Goal: Information Seeking & Learning: Compare options

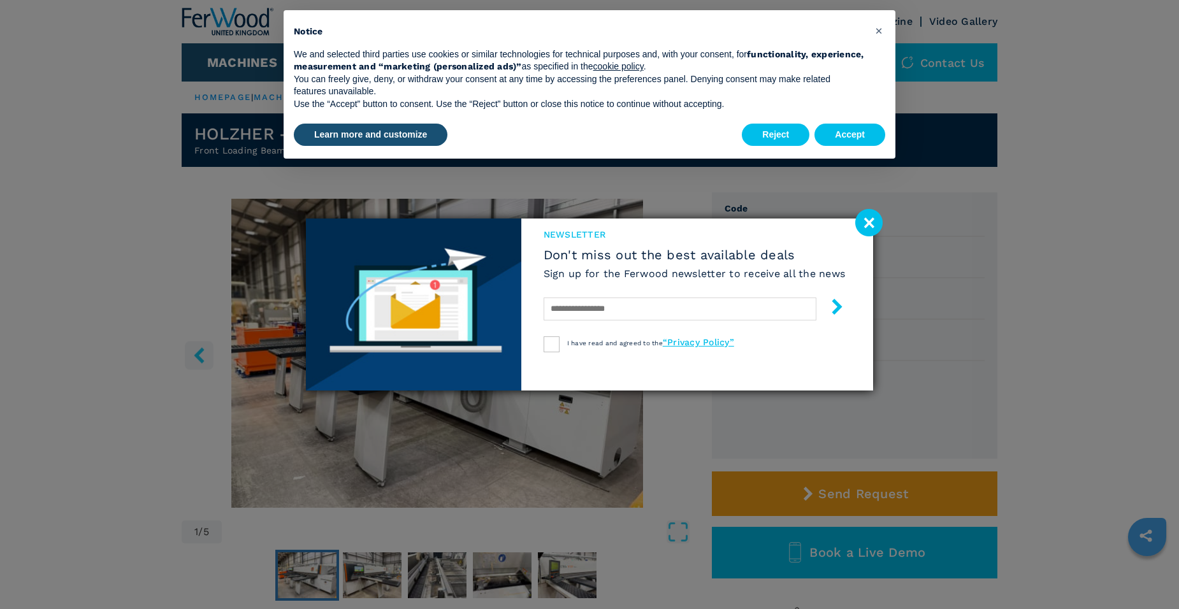
click at [1106, 90] on div "newsletter Don't miss out the best available deals Sign up for the Ferwood news…" at bounding box center [589, 304] width 1179 height 609
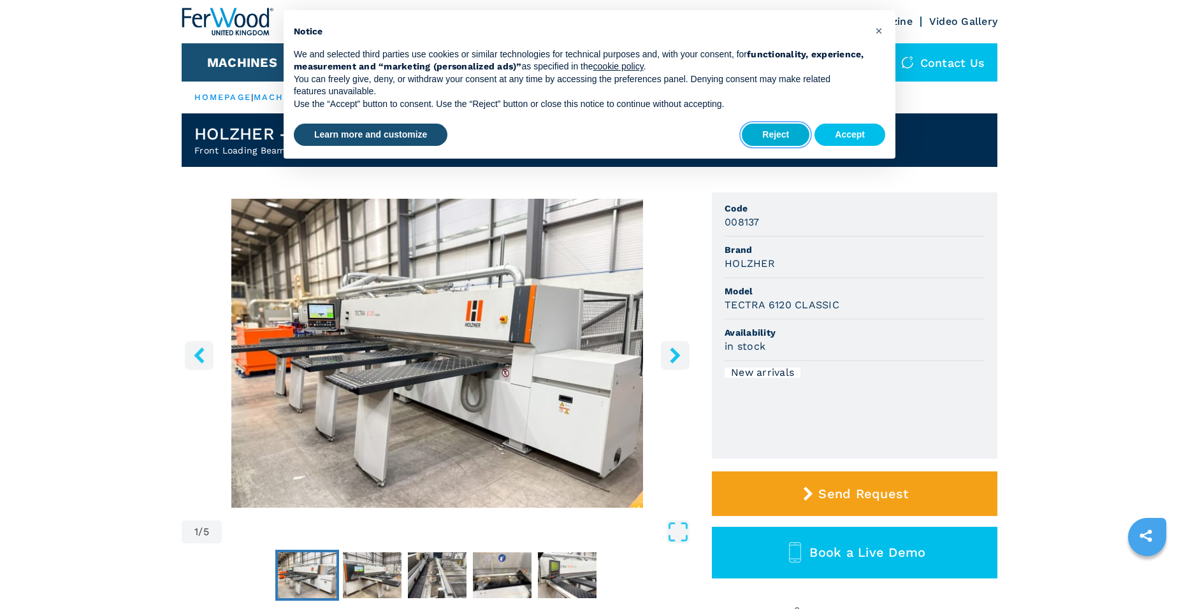
click at [784, 133] on button "Reject" at bounding box center [776, 135] width 68 height 23
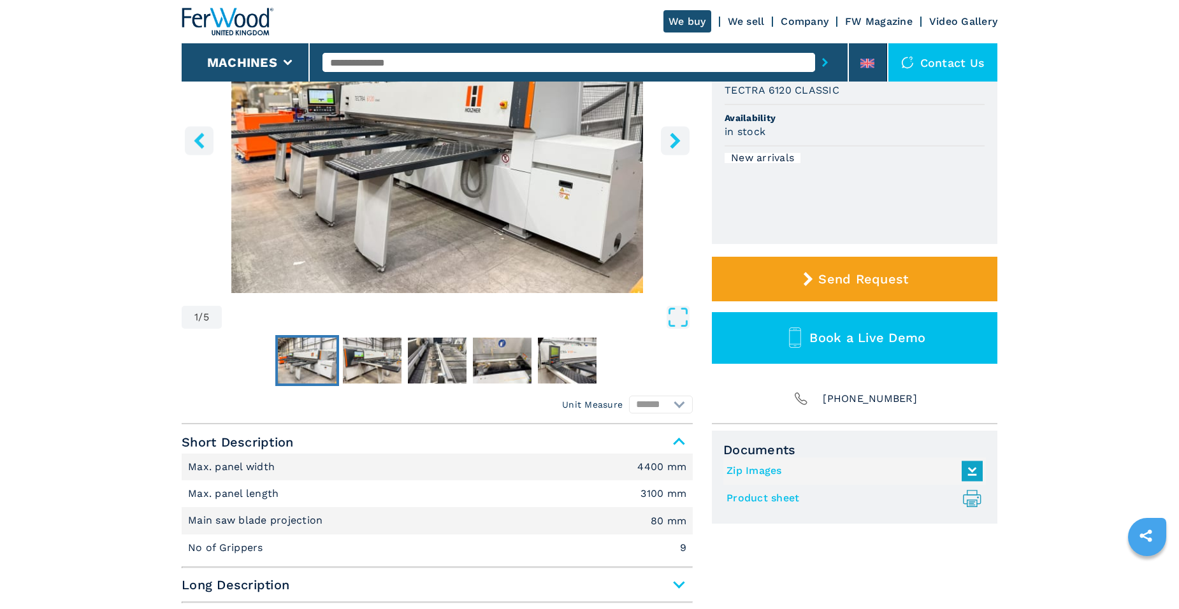
scroll to position [255, 0]
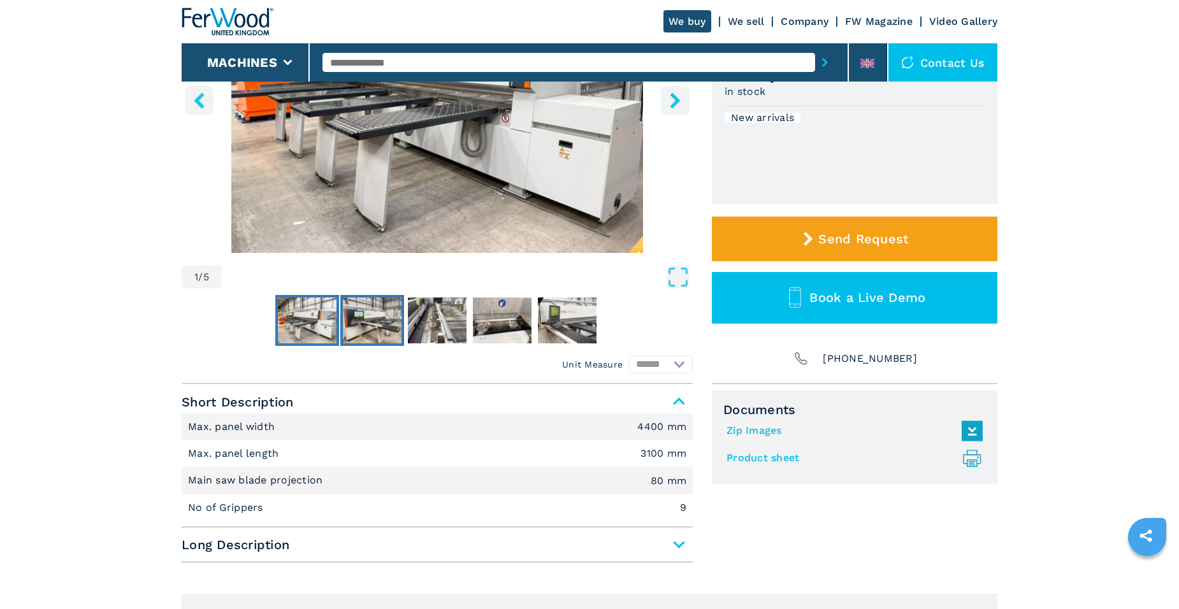
click at [354, 328] on img "Go to Slide 2" at bounding box center [372, 321] width 59 height 46
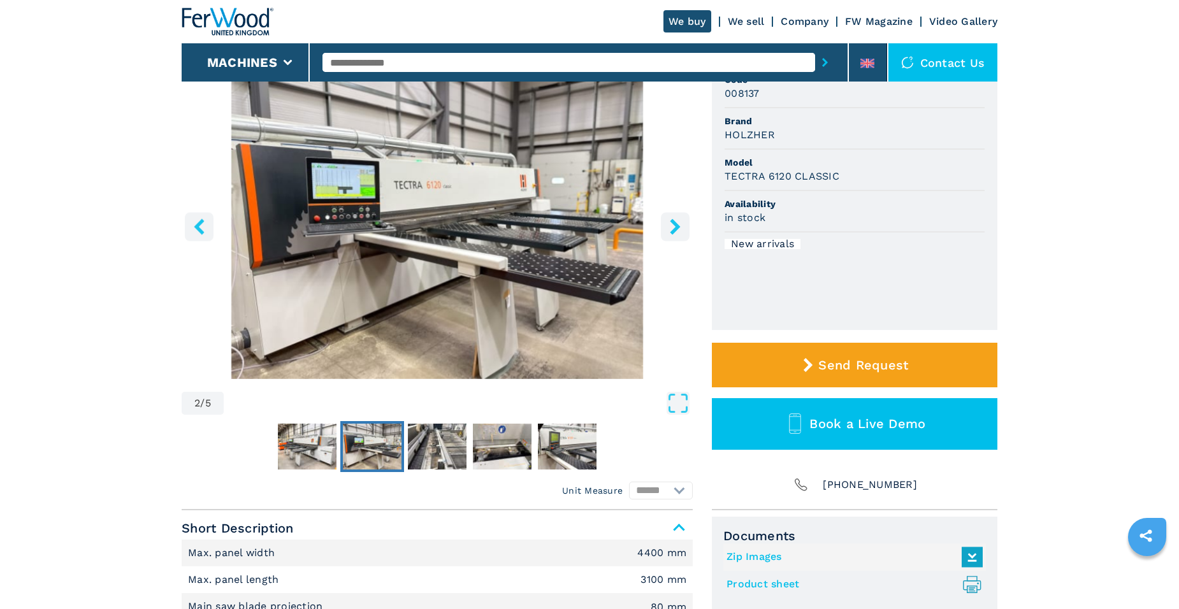
scroll to position [127, 0]
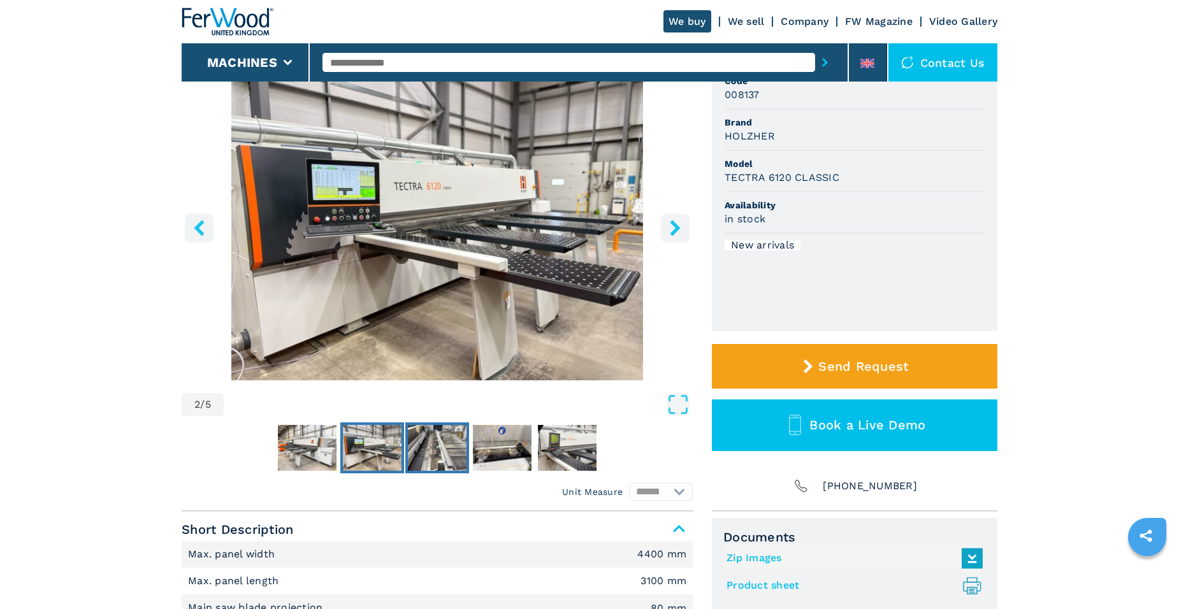
click at [439, 452] on img "Go to Slide 3" at bounding box center [437, 448] width 59 height 46
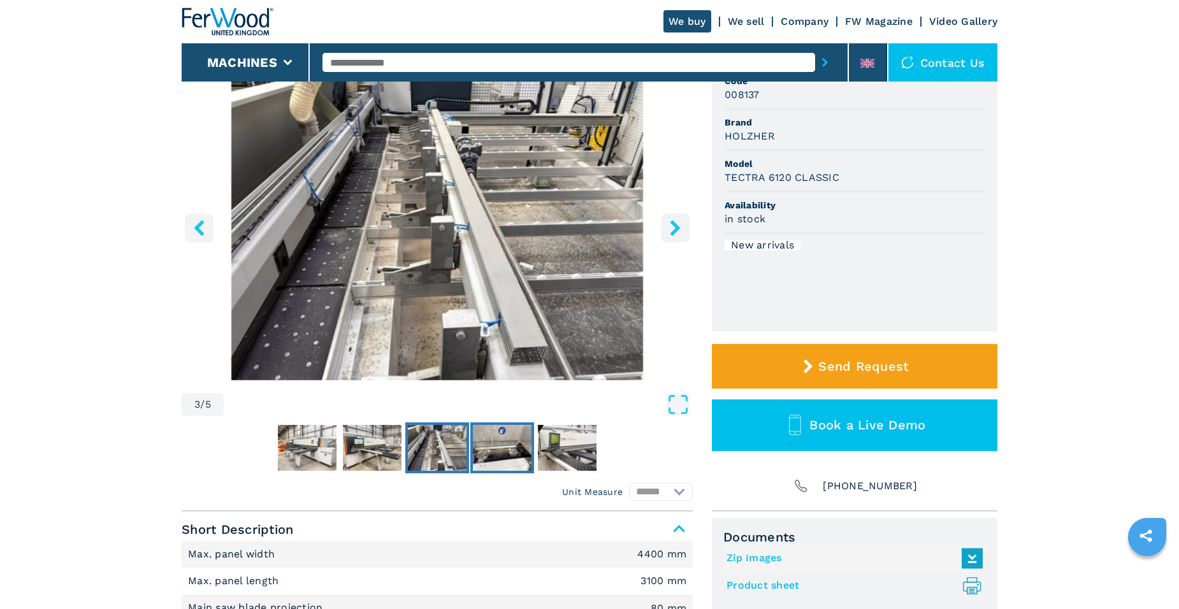
click at [492, 446] on img "Go to Slide 4" at bounding box center [502, 448] width 59 height 46
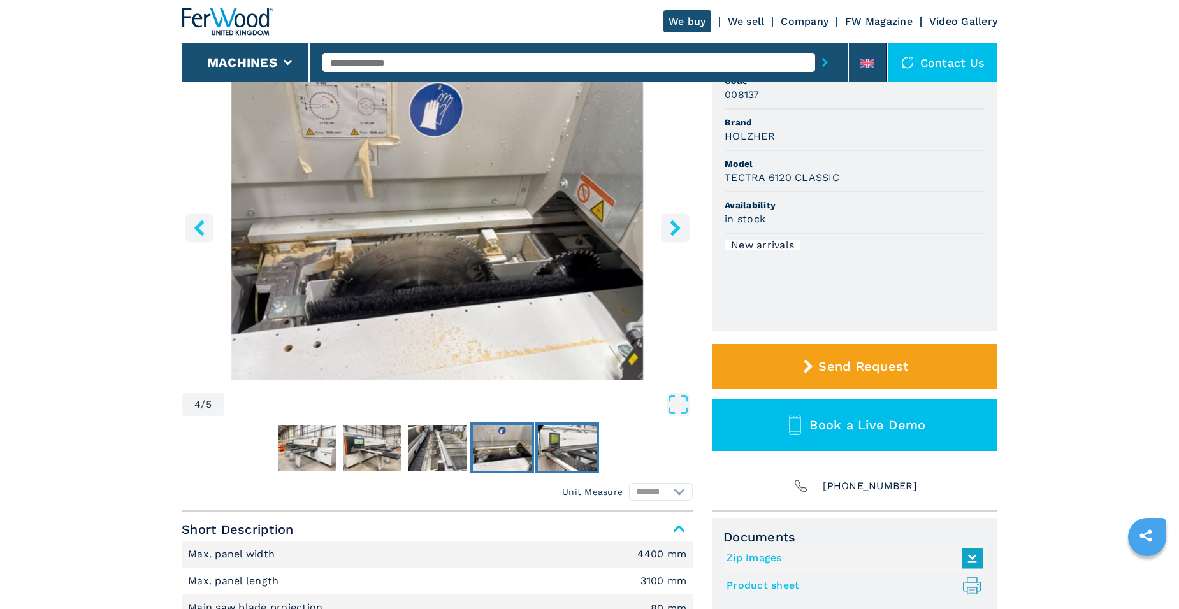
click at [550, 437] on img "Go to Slide 5" at bounding box center [567, 448] width 59 height 46
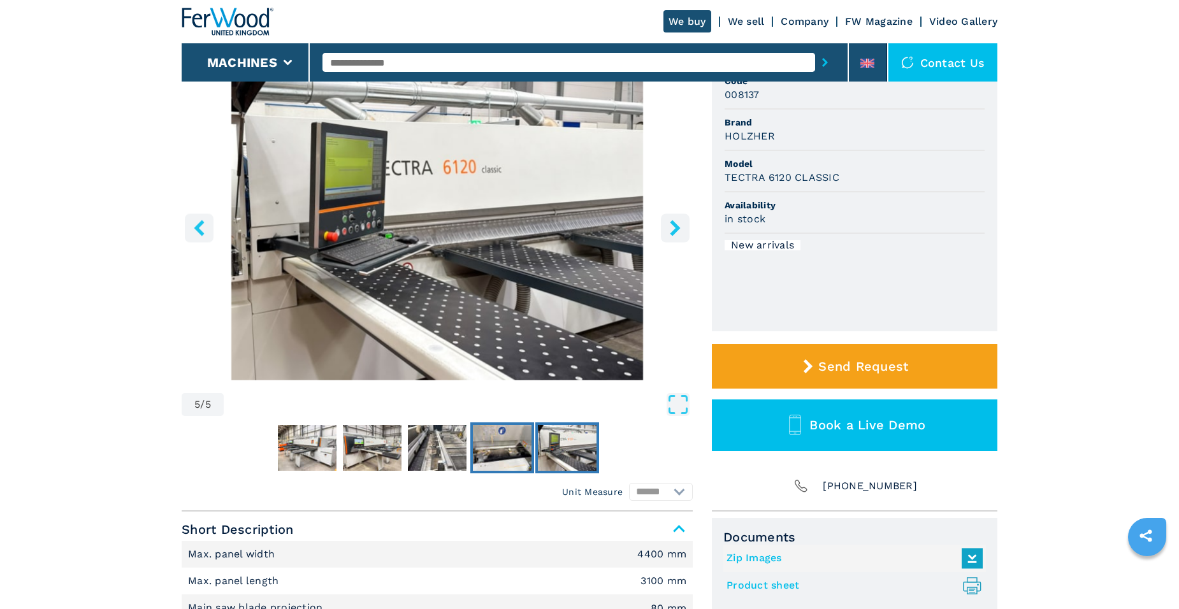
click at [499, 447] on img "Go to Slide 4" at bounding box center [502, 448] width 59 height 46
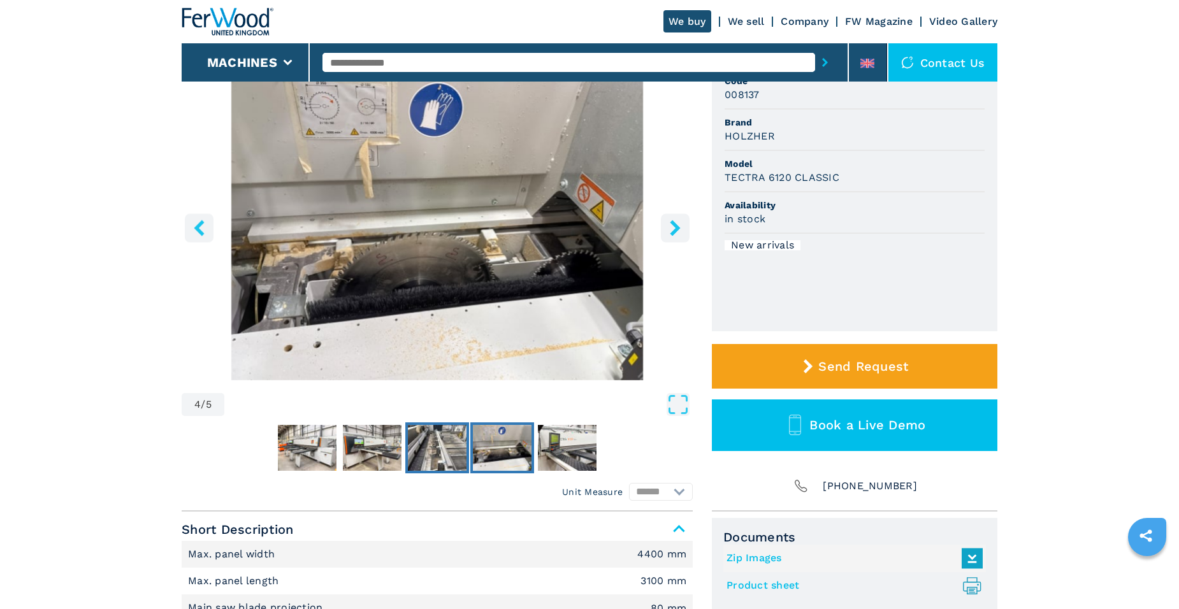
click at [465, 454] on img "Go to Slide 3" at bounding box center [437, 448] width 59 height 46
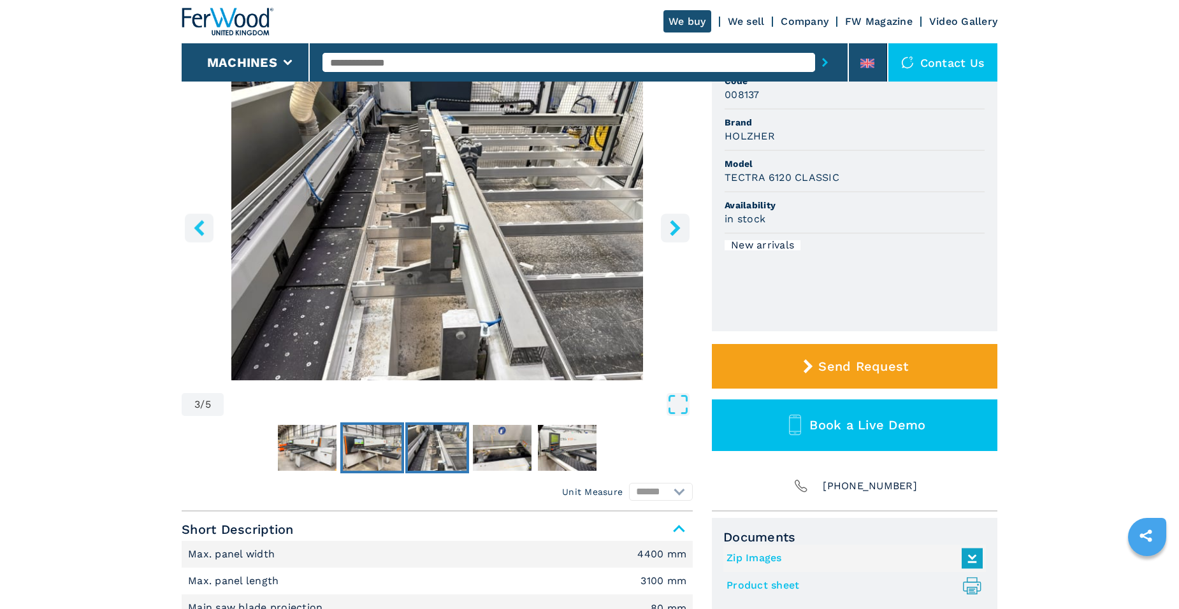
click at [376, 451] on img "Go to Slide 2" at bounding box center [372, 448] width 59 height 46
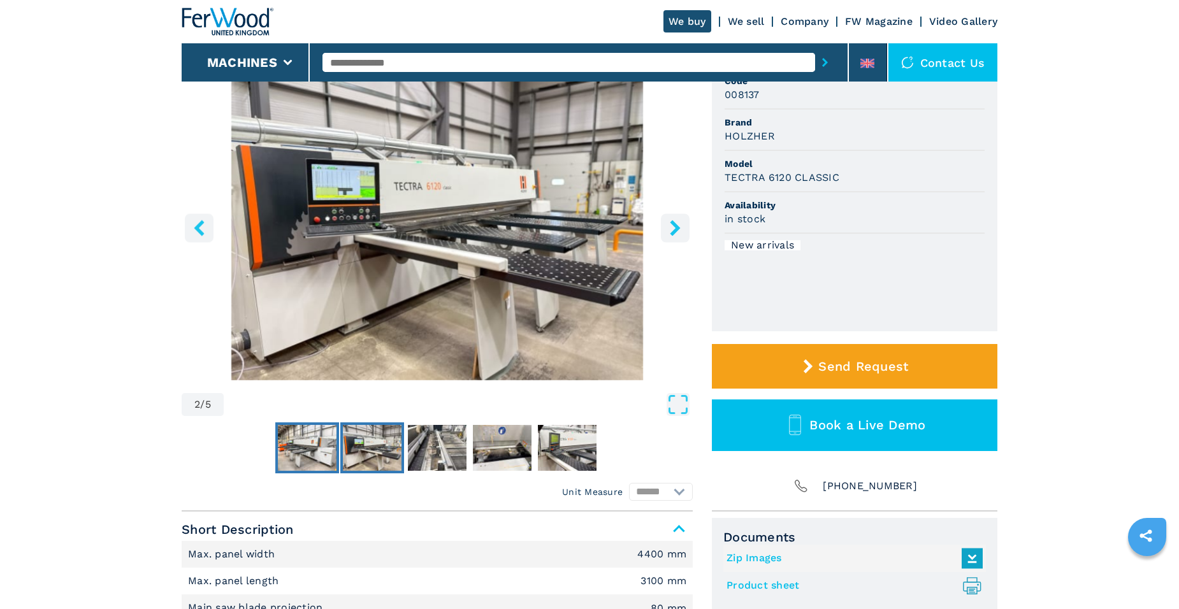
click at [303, 456] on img "Go to Slide 1" at bounding box center [307, 448] width 59 height 46
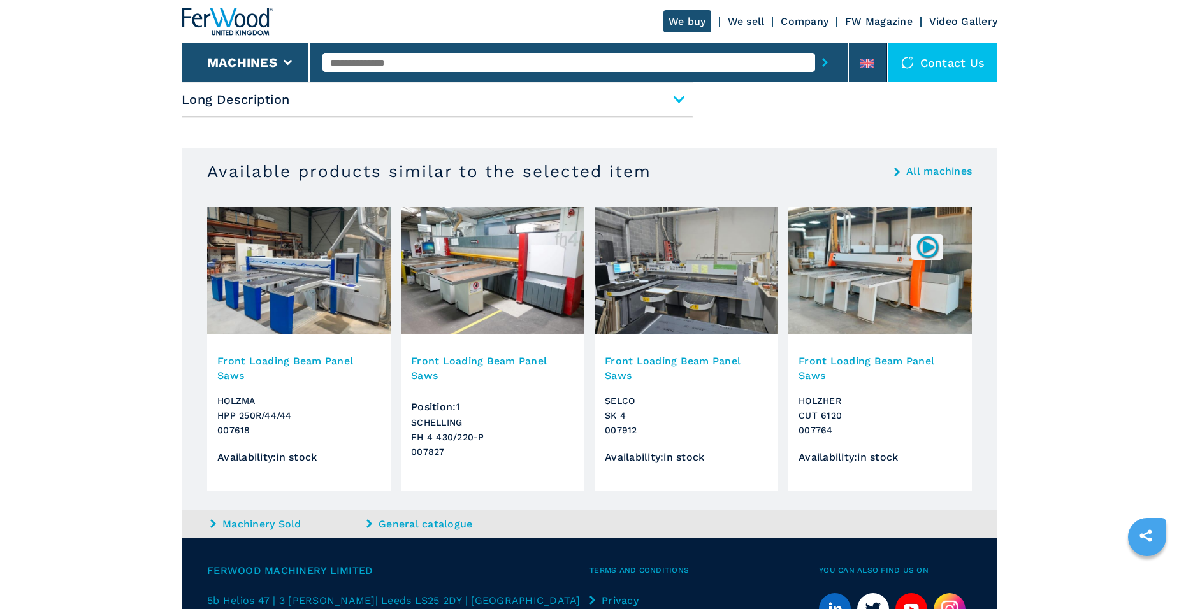
scroll to position [701, 0]
click at [539, 274] on img at bounding box center [493, 269] width 184 height 127
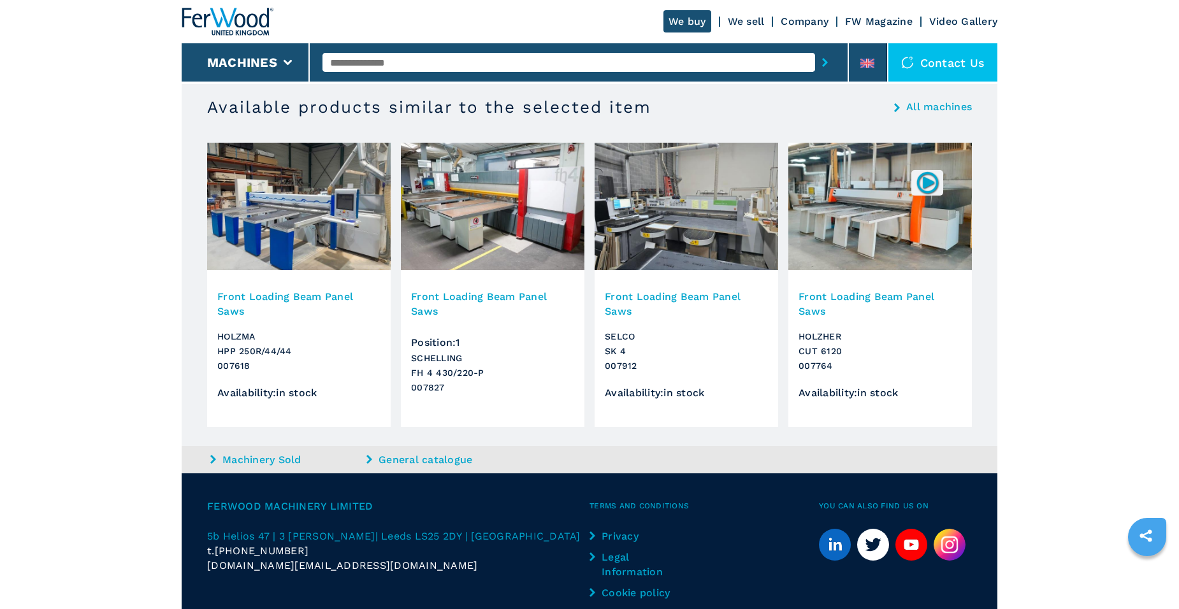
scroll to position [800, 0]
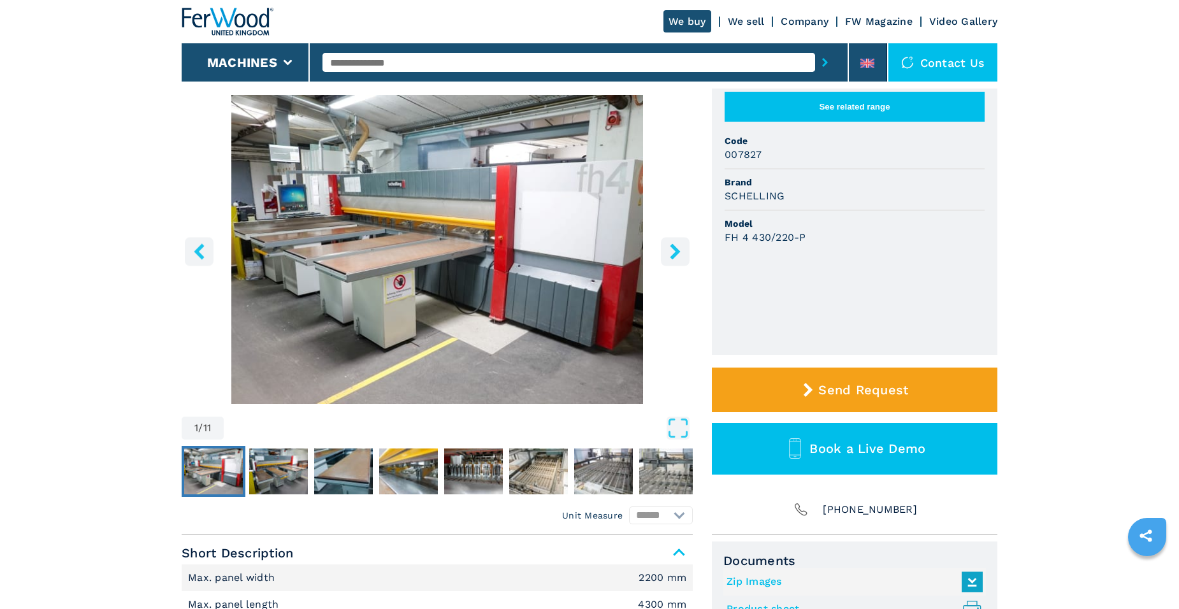
scroll to position [127, 0]
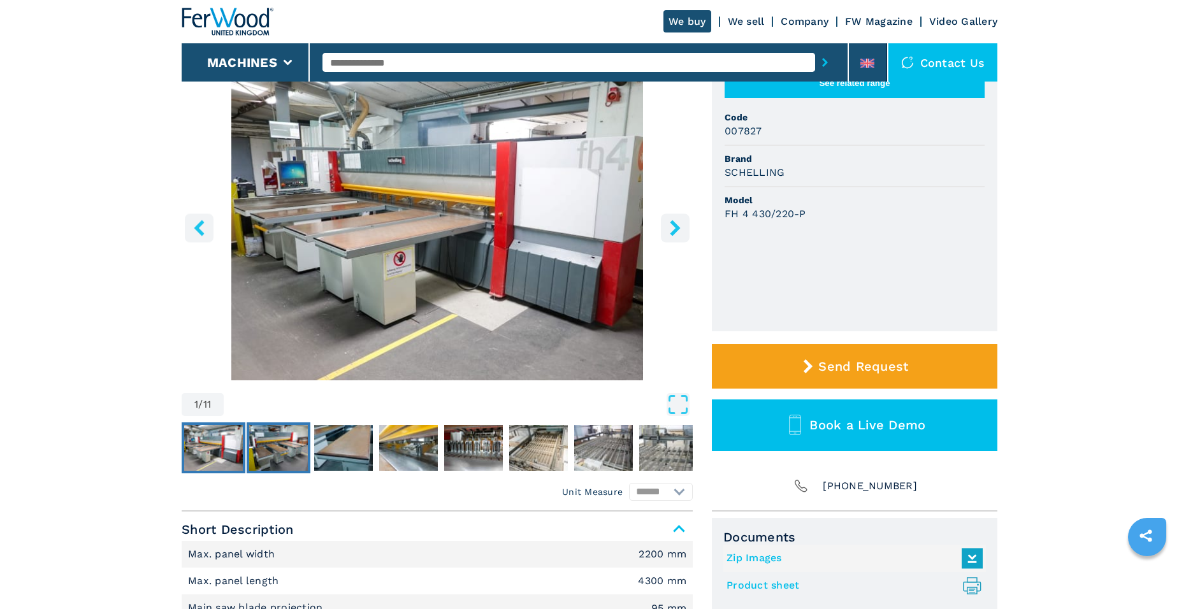
click at [261, 432] on img "Go to Slide 2" at bounding box center [278, 448] width 59 height 46
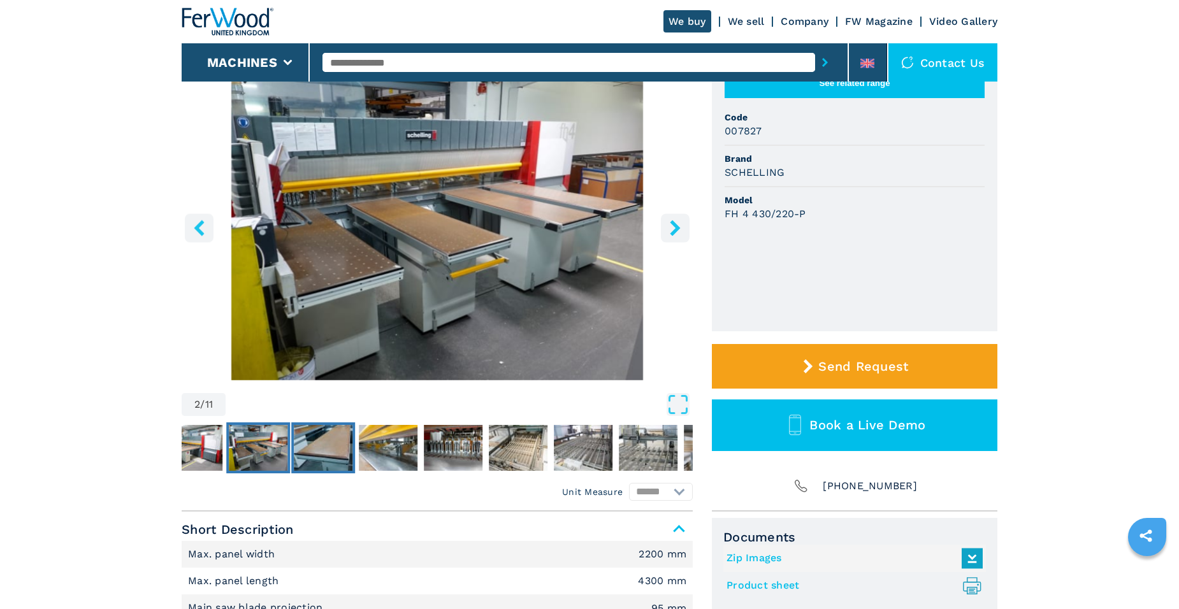
click at [327, 459] on img "Go to Slide 3" at bounding box center [323, 448] width 59 height 46
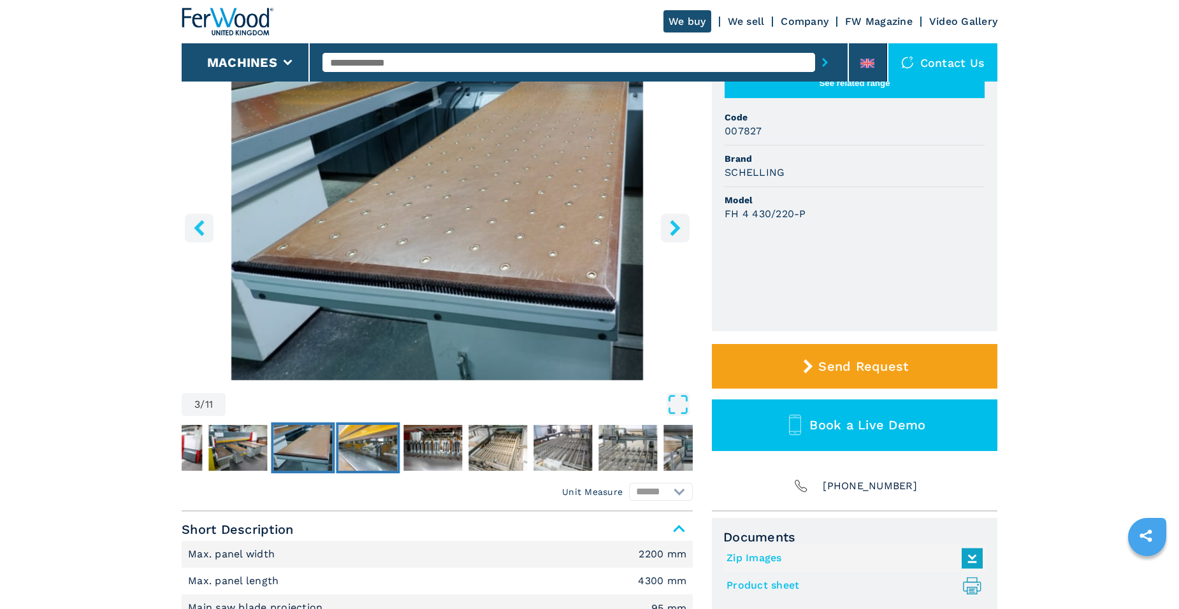
click at [381, 450] on img "Go to Slide 4" at bounding box center [367, 448] width 59 height 46
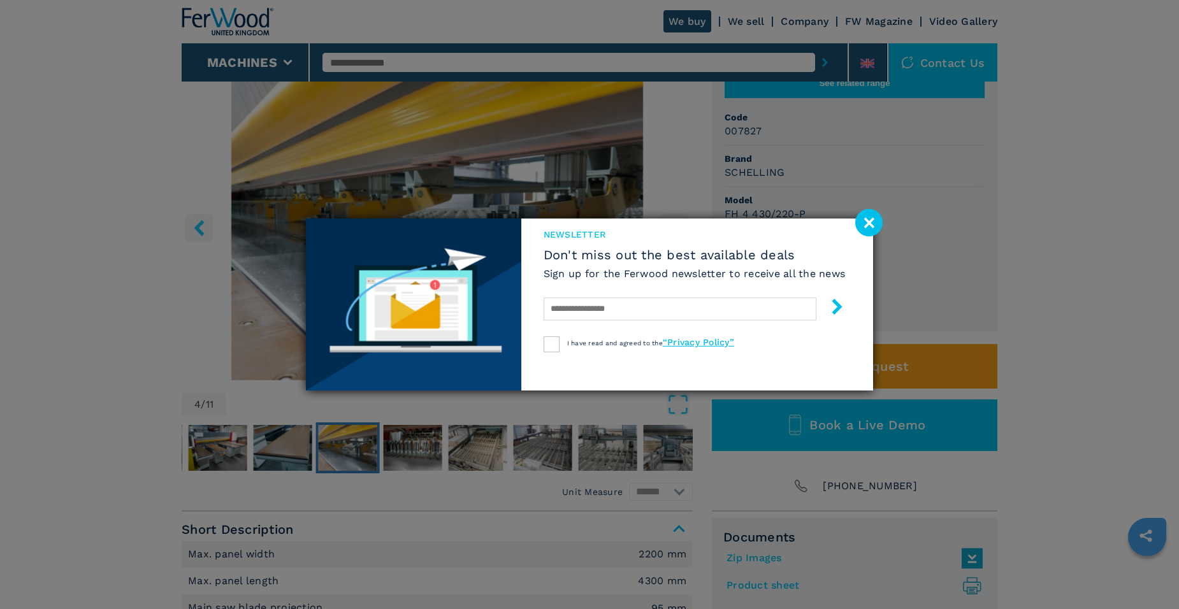
click at [869, 223] on image at bounding box center [868, 222] width 27 height 27
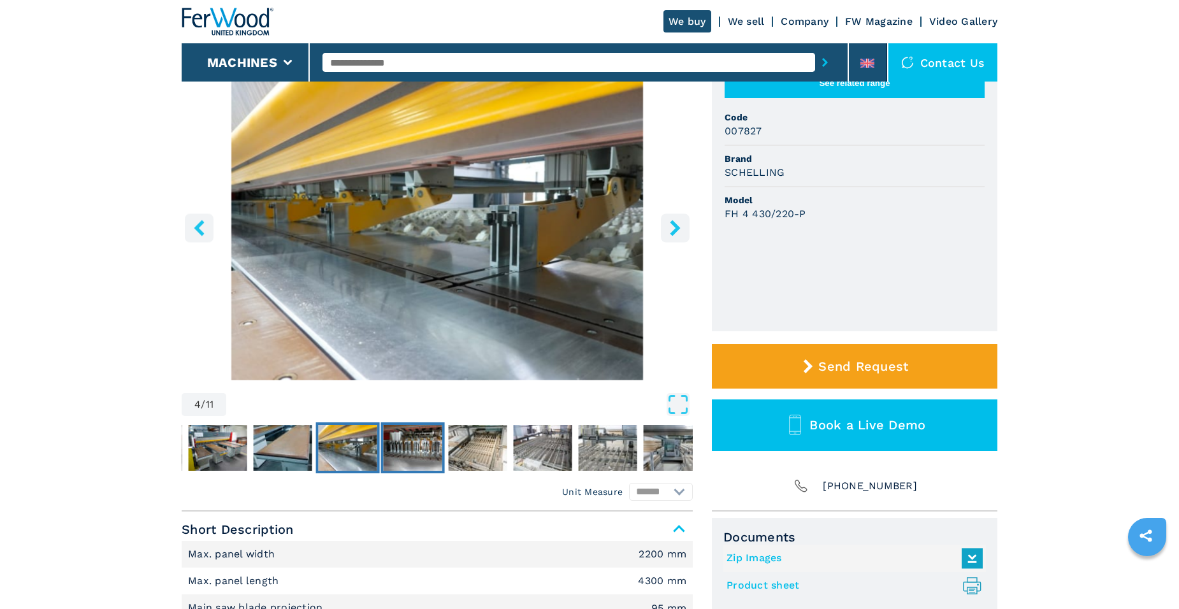
click at [409, 447] on img "Go to Slide 5" at bounding box center [413, 448] width 59 height 46
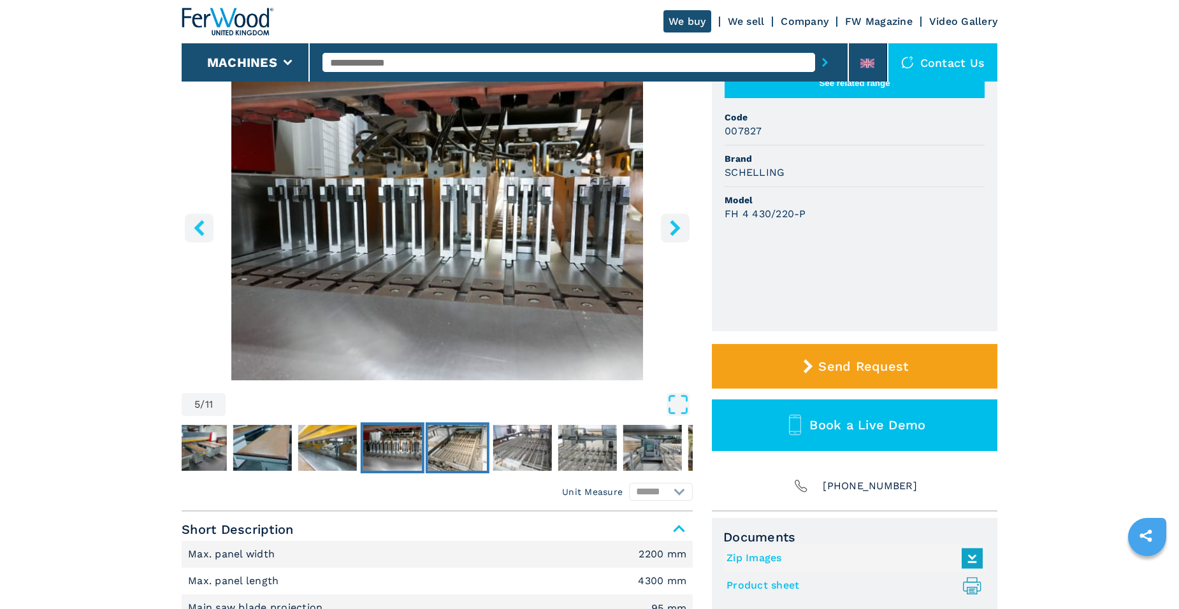
click at [461, 446] on img "Go to Slide 6" at bounding box center [457, 448] width 59 height 46
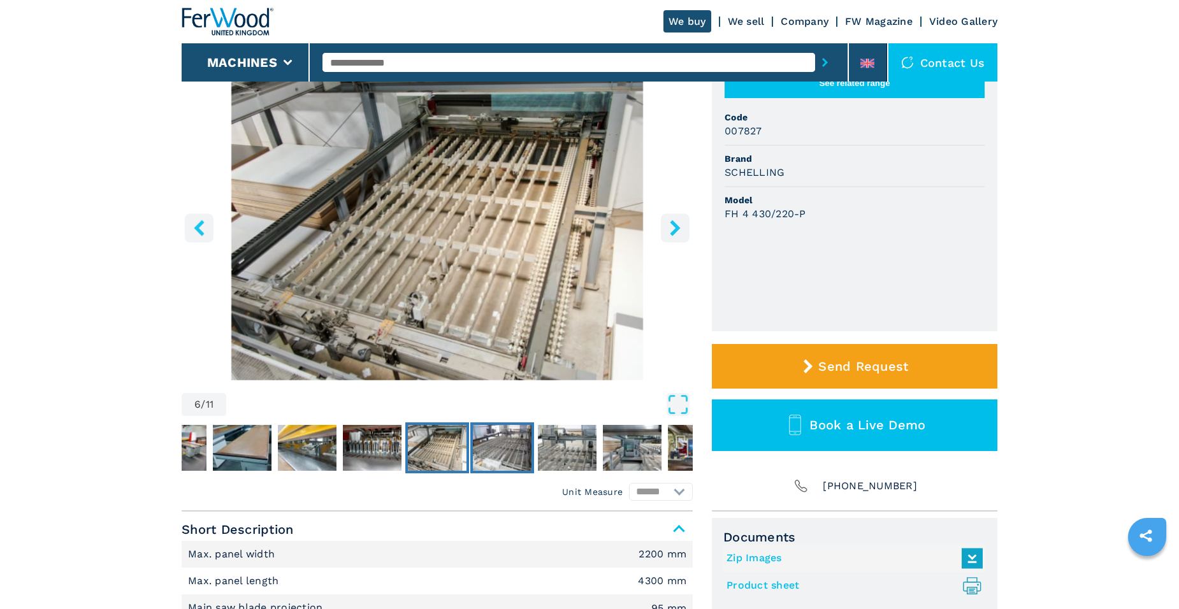
click at [496, 444] on img "Go to Slide 7" at bounding box center [502, 448] width 59 height 46
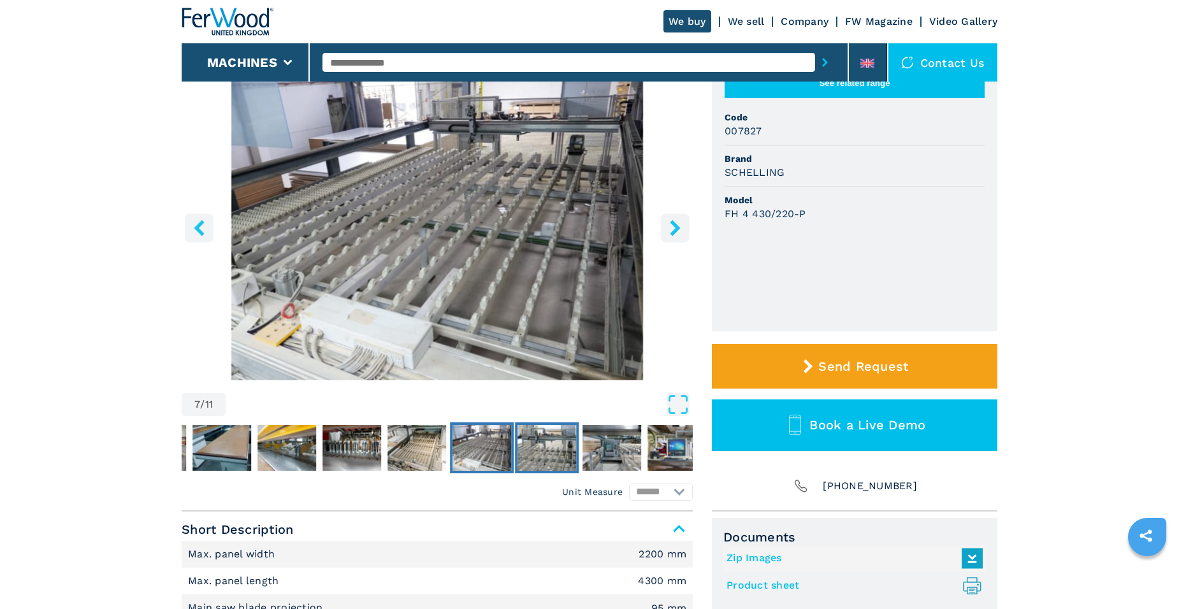
click at [551, 442] on img "Go to Slide 8" at bounding box center [546, 448] width 59 height 46
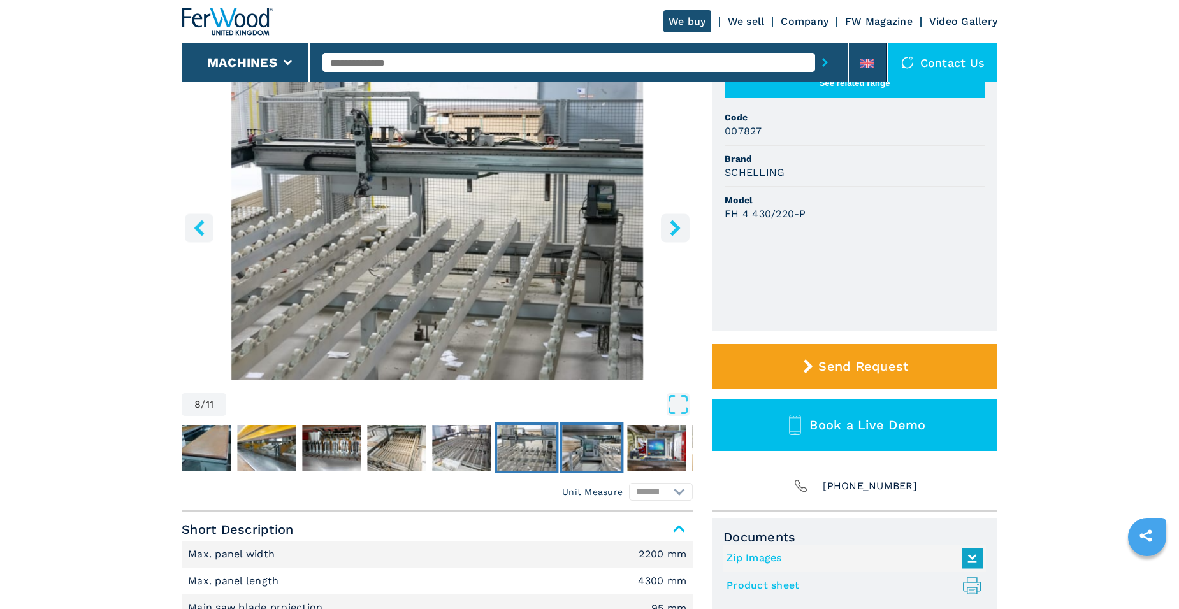
click at [589, 440] on img "Go to Slide 9" at bounding box center [591, 448] width 59 height 46
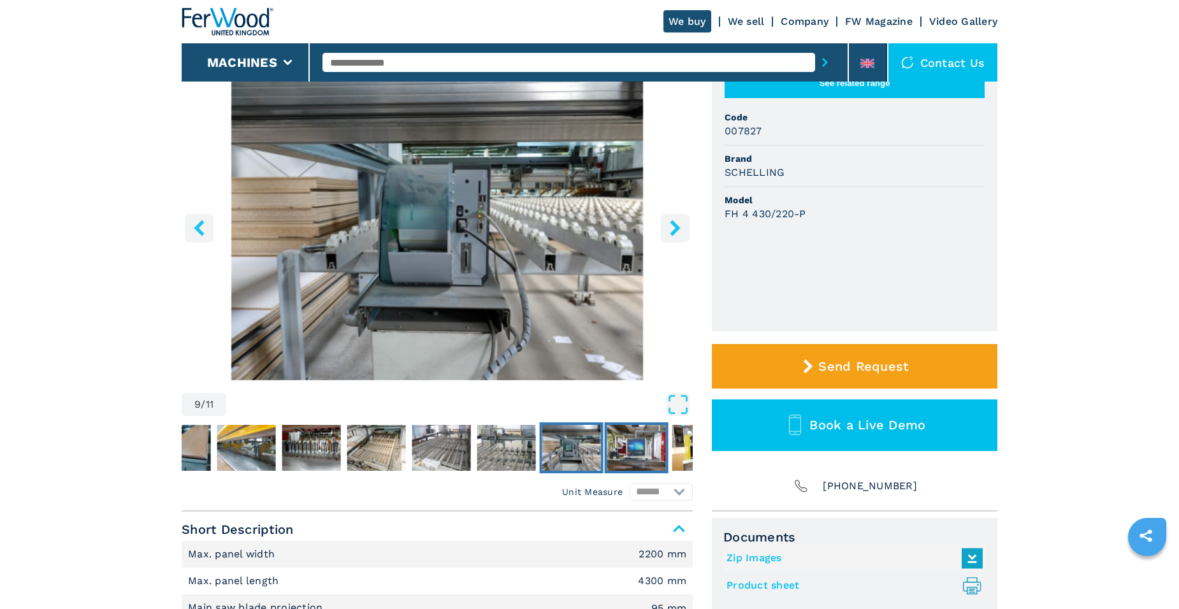
click at [644, 442] on img "Go to Slide 10" at bounding box center [636, 448] width 59 height 46
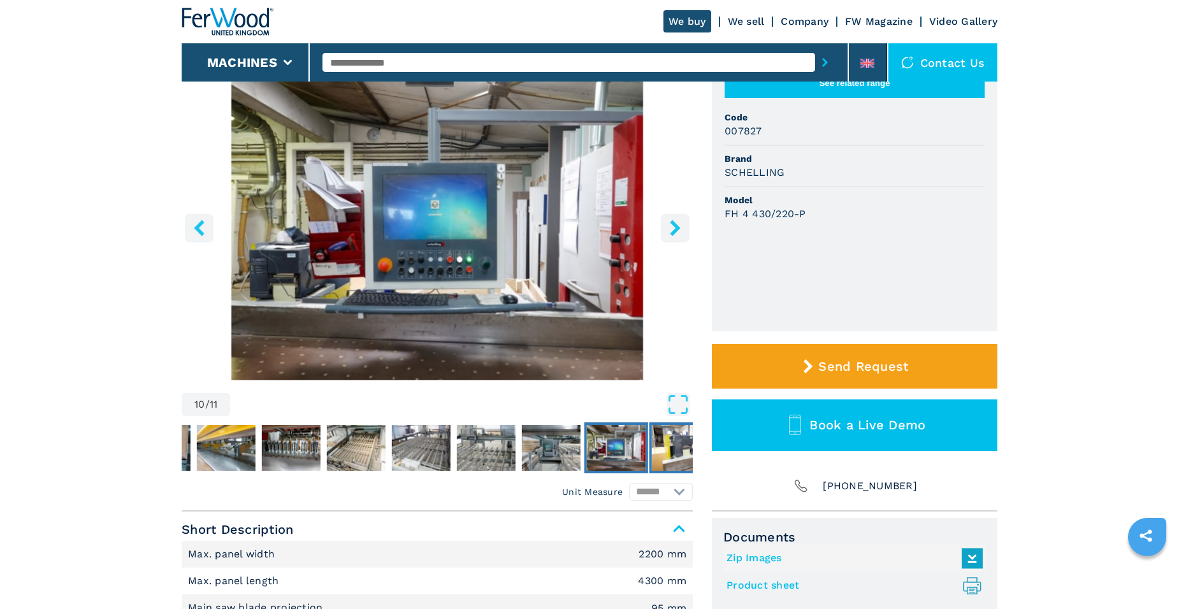
click at [656, 447] on img "Go to Slide 11" at bounding box center [681, 448] width 59 height 46
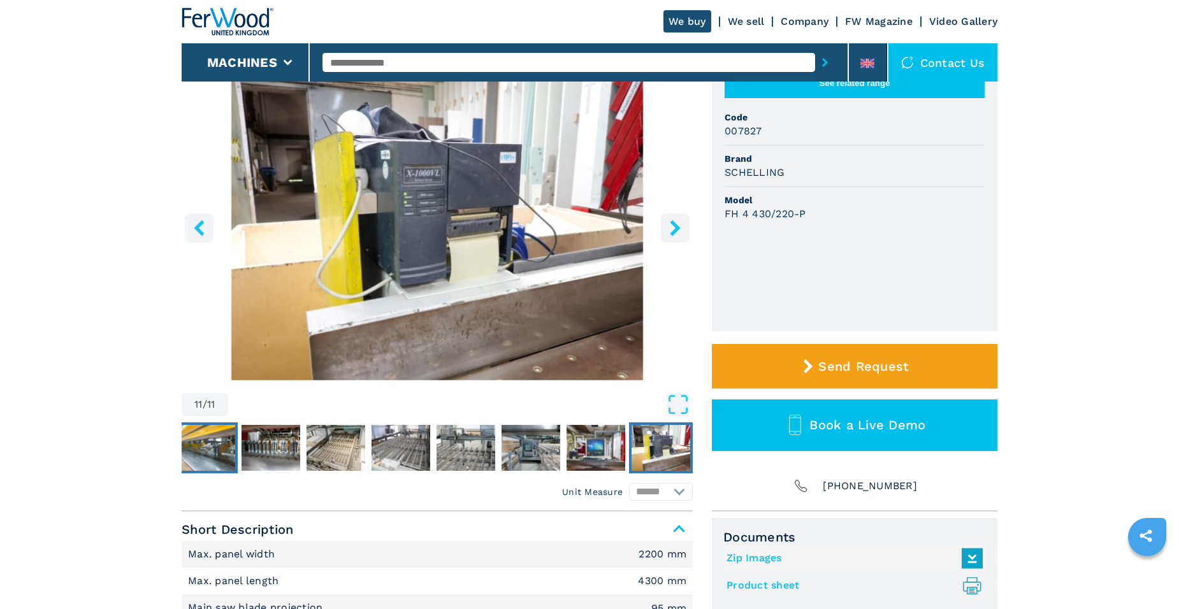
click at [195, 459] on img "Go to Slide 4" at bounding box center [206, 448] width 59 height 46
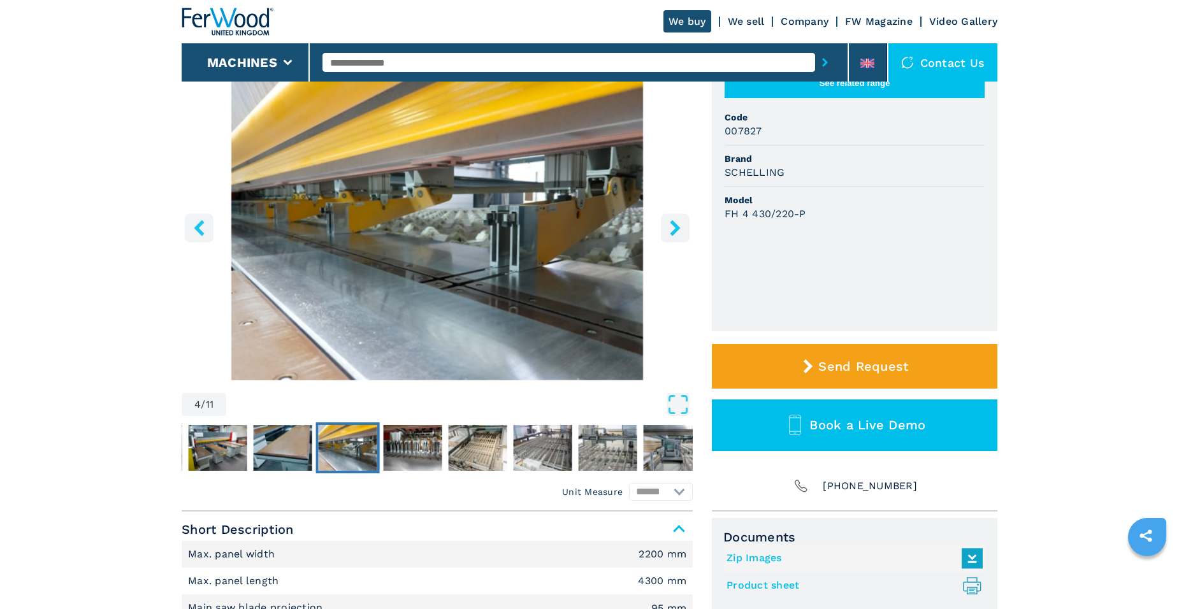
click at [201, 229] on icon "left-button" at bounding box center [199, 228] width 16 height 16
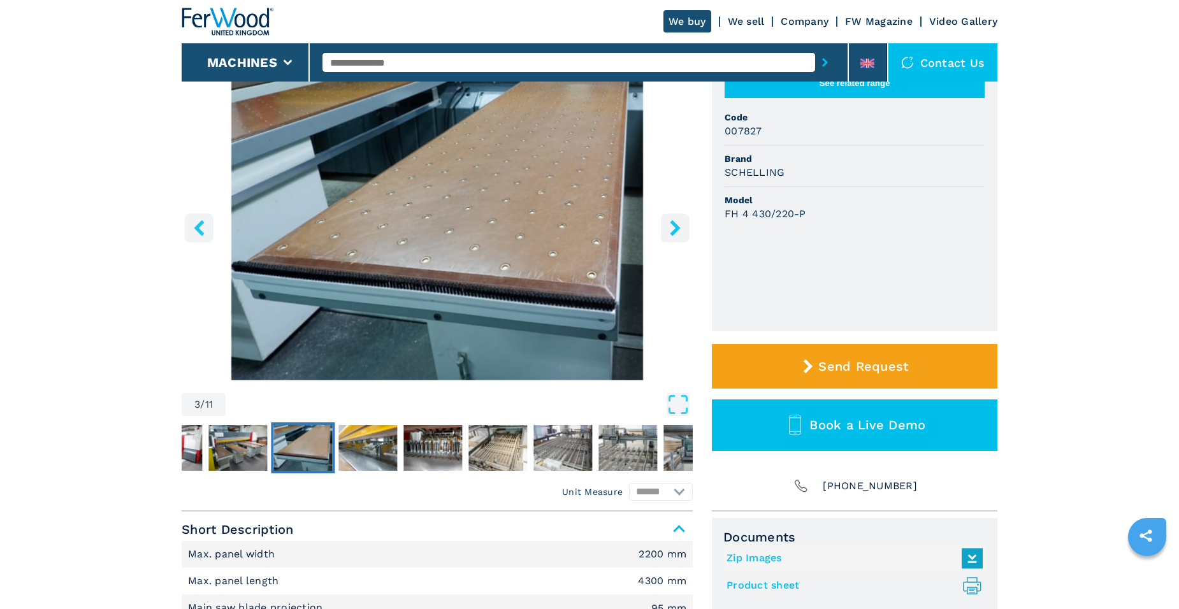
click at [201, 229] on icon "left-button" at bounding box center [199, 228] width 16 height 16
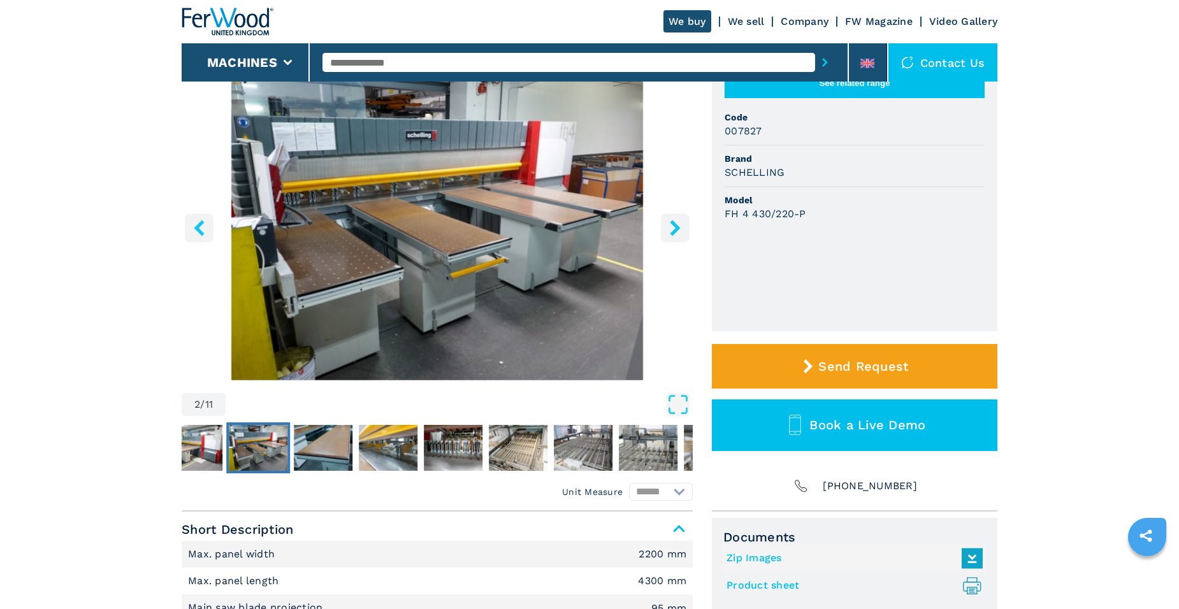
click at [201, 229] on icon "left-button" at bounding box center [199, 228] width 16 height 16
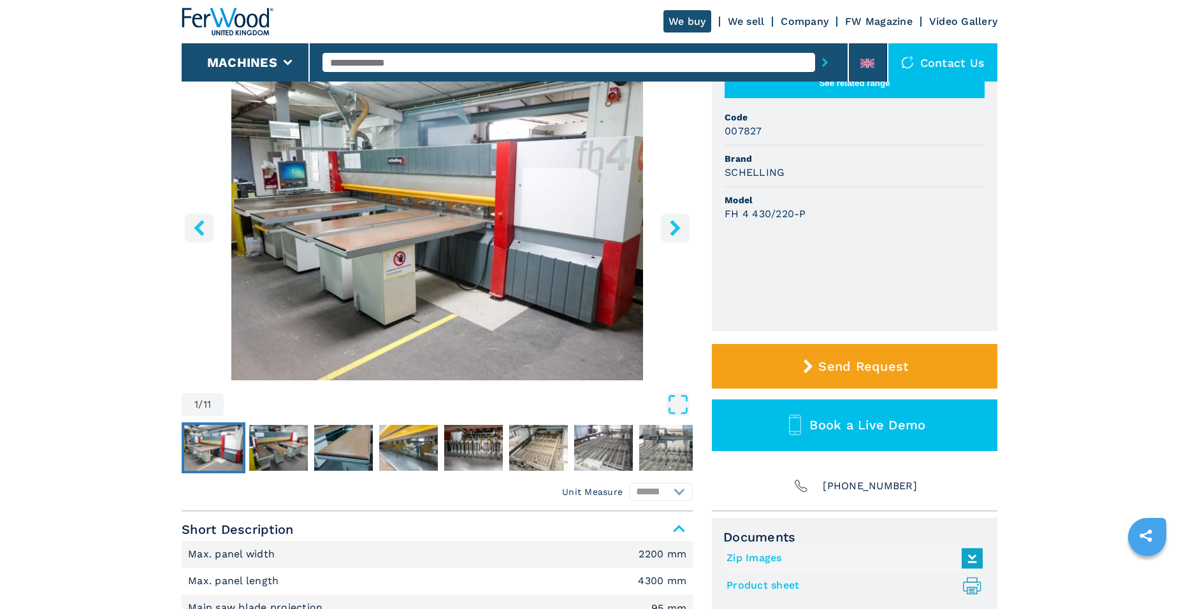
click at [340, 284] on img "Go to Slide 1" at bounding box center [437, 225] width 511 height 309
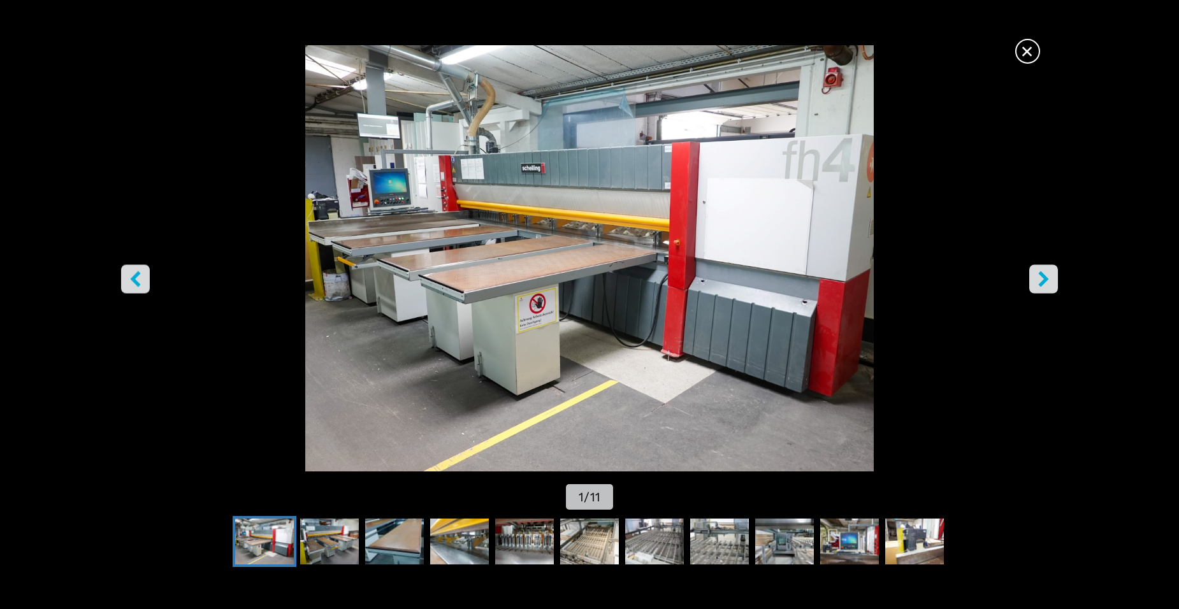
scroll to position [0, 0]
click at [408, 281] on img "Go to Slide 1" at bounding box center [589, 258] width 1061 height 426
click at [471, 246] on img "Go to Slide 1" at bounding box center [589, 258] width 1061 height 426
click at [1047, 281] on icon "right-button" at bounding box center [1044, 279] width 16 height 16
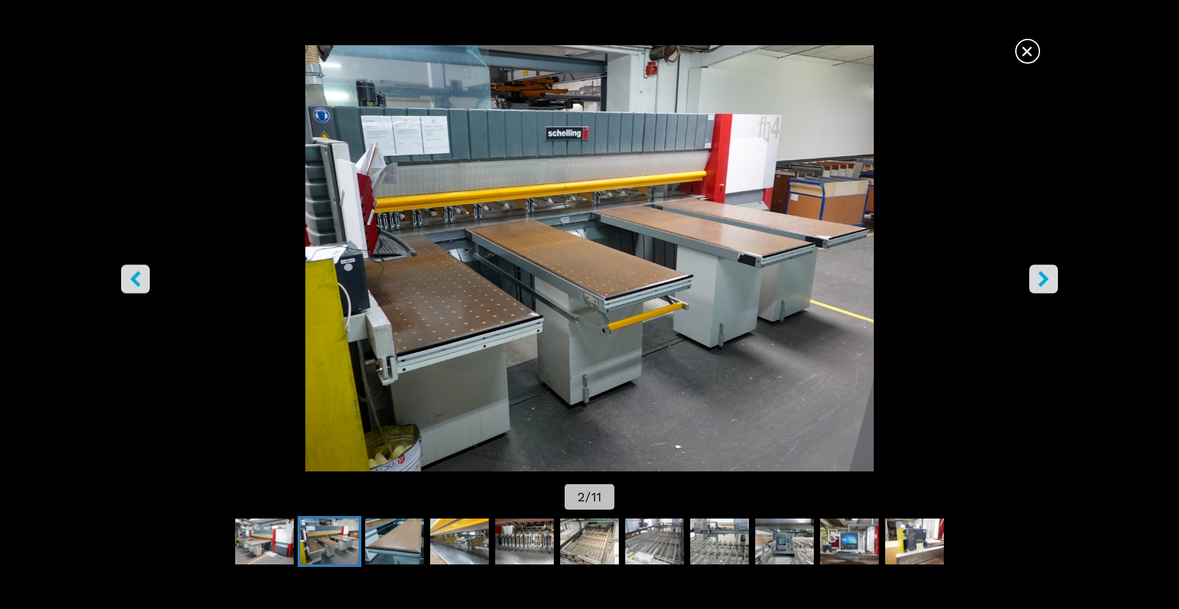
click at [1047, 281] on icon "right-button" at bounding box center [1044, 279] width 16 height 16
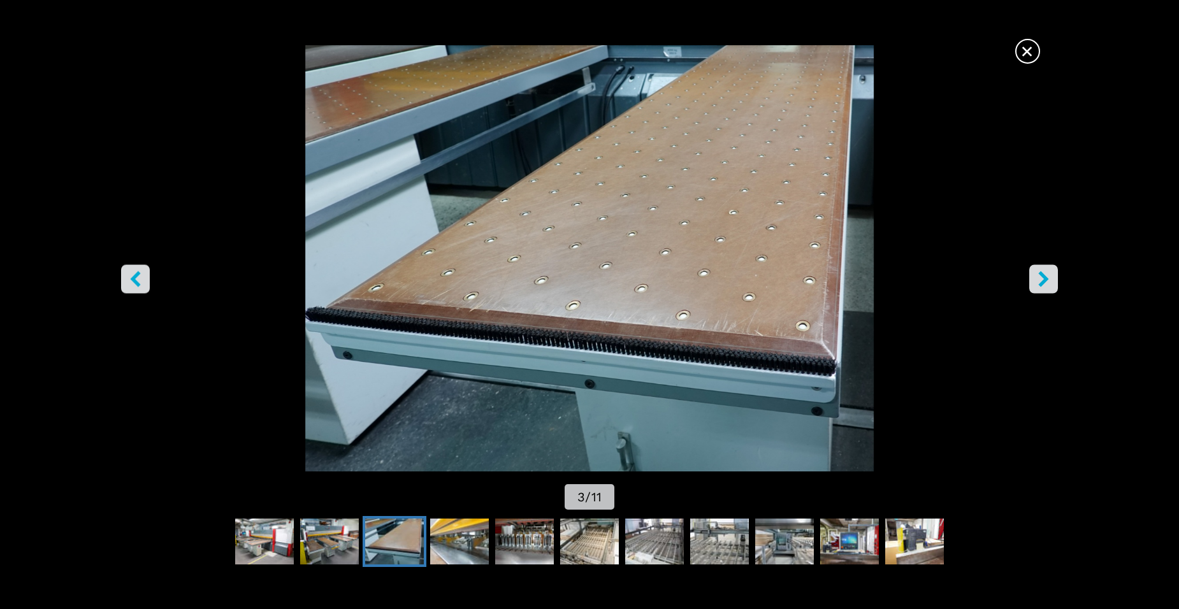
click at [1047, 281] on icon "right-button" at bounding box center [1044, 279] width 16 height 16
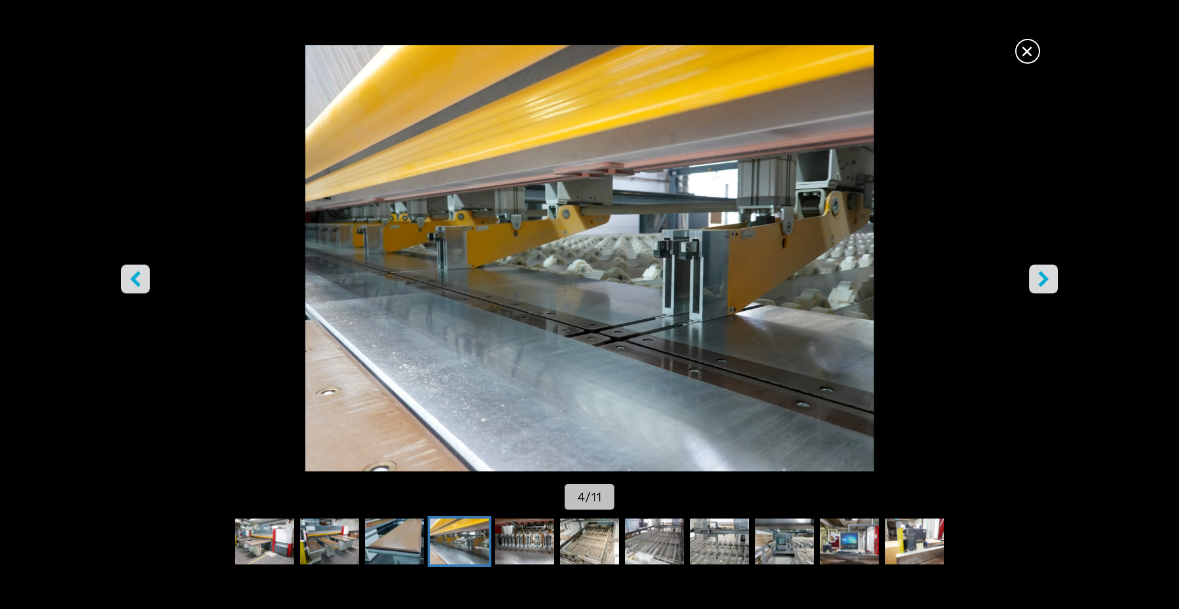
click at [1047, 281] on icon "right-button" at bounding box center [1044, 279] width 16 height 16
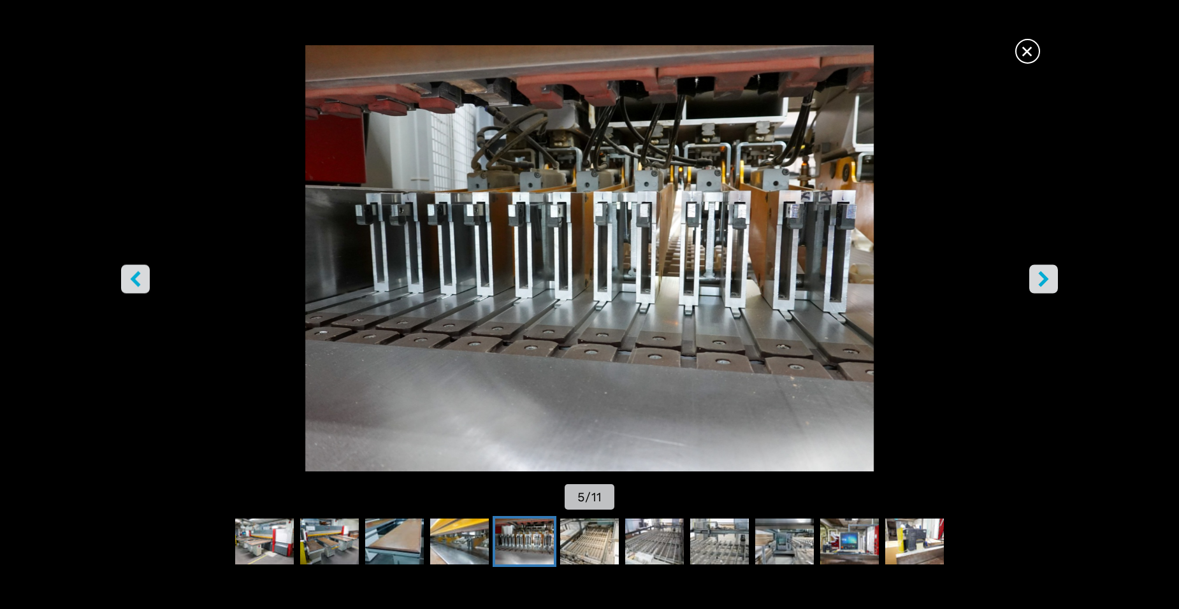
click at [1047, 281] on icon "right-button" at bounding box center [1044, 279] width 16 height 16
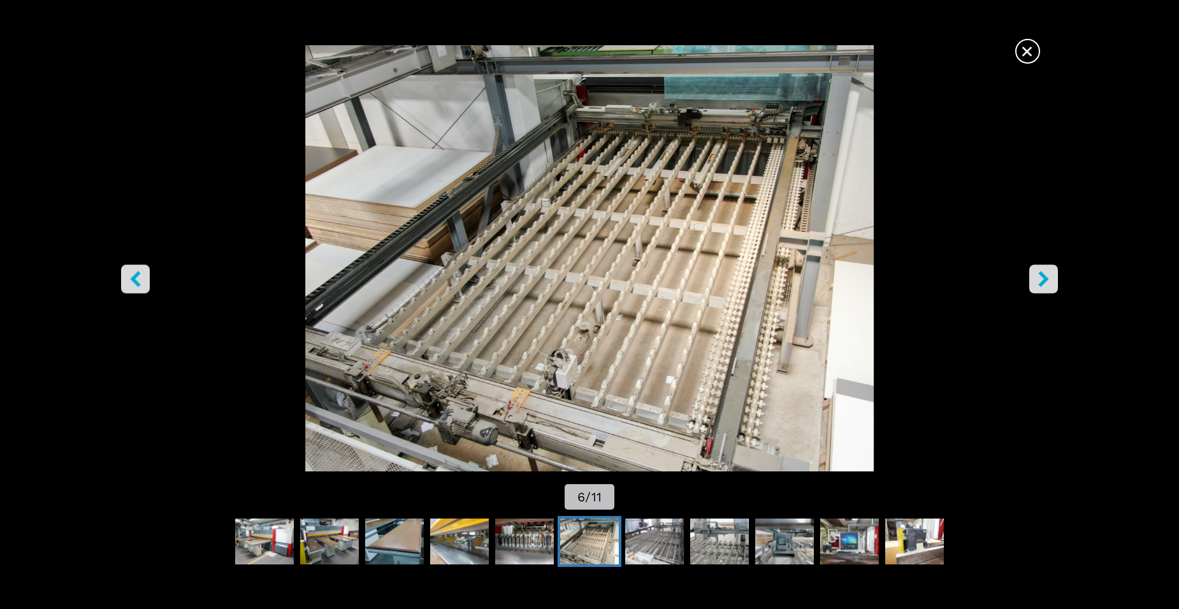
click at [1046, 281] on icon "right-button" at bounding box center [1043, 279] width 10 height 16
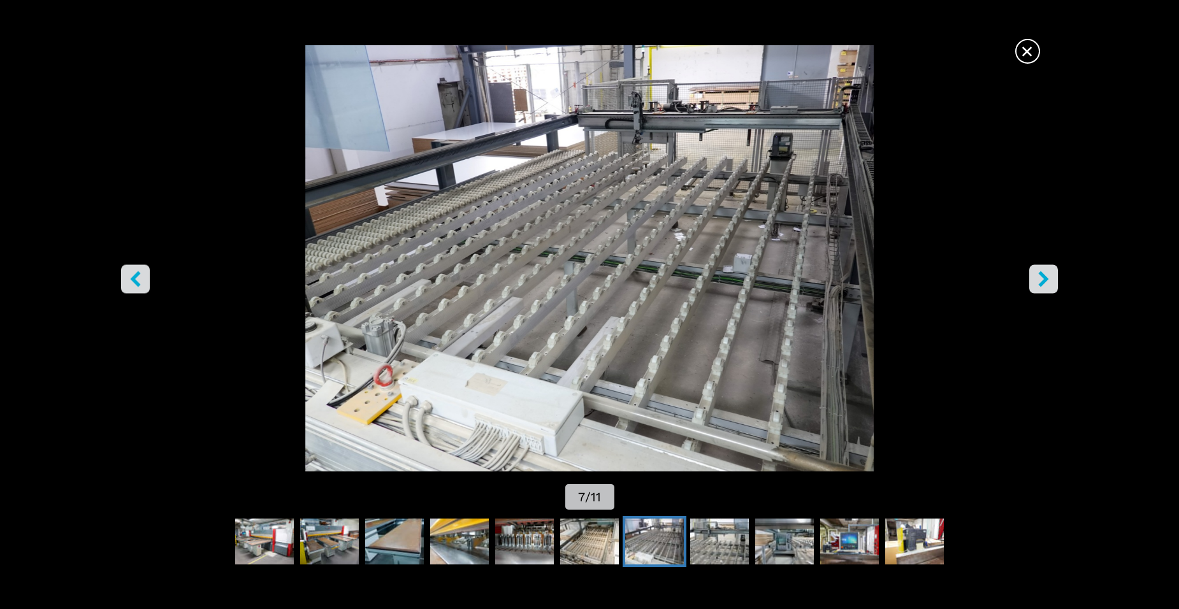
click at [1046, 281] on icon "right-button" at bounding box center [1043, 279] width 10 height 16
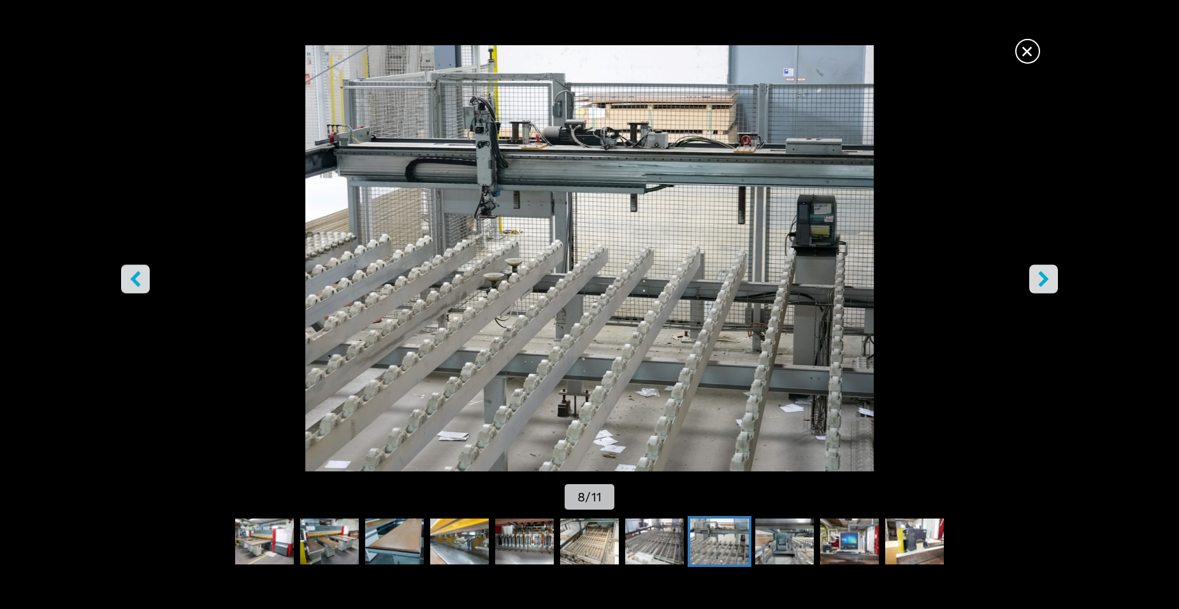
click at [1046, 281] on icon "right-button" at bounding box center [1043, 279] width 10 height 16
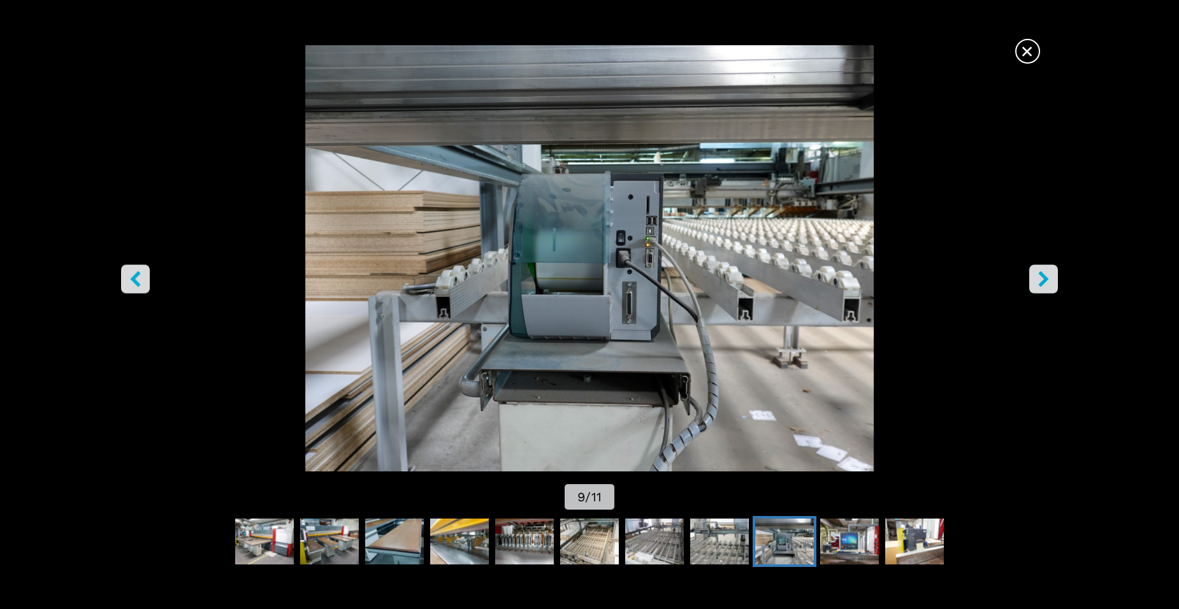
click at [1046, 281] on icon "right-button" at bounding box center [1043, 279] width 10 height 16
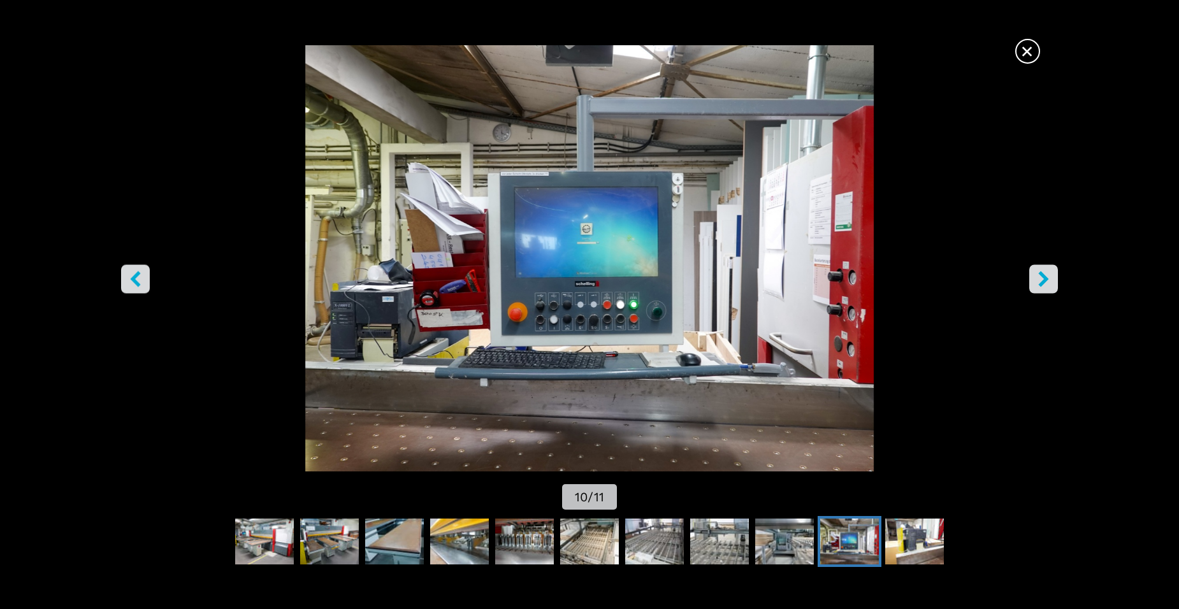
click at [1046, 281] on icon "right-button" at bounding box center [1043, 279] width 10 height 16
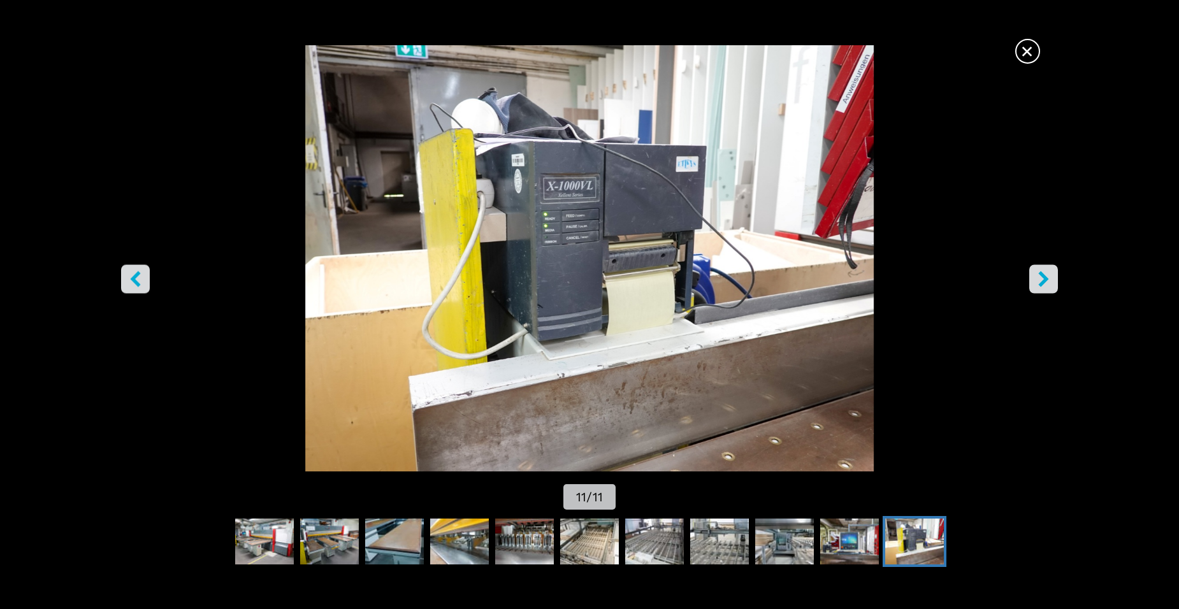
click at [1046, 281] on icon "right-button" at bounding box center [1043, 279] width 10 height 16
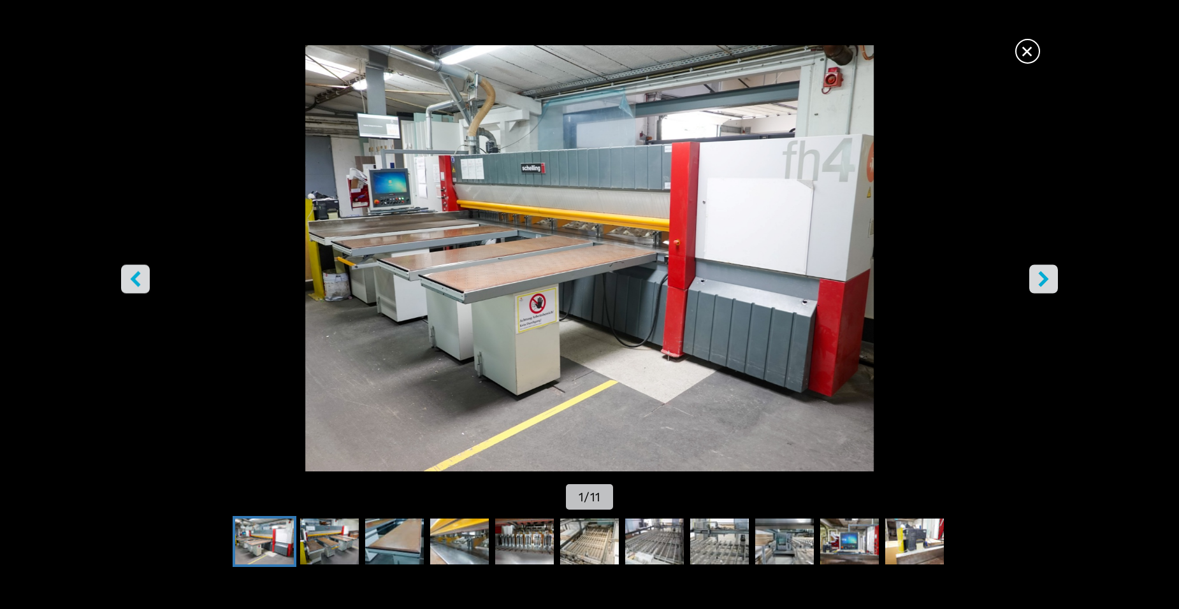
click at [1027, 52] on span "×" at bounding box center [1027, 49] width 22 height 22
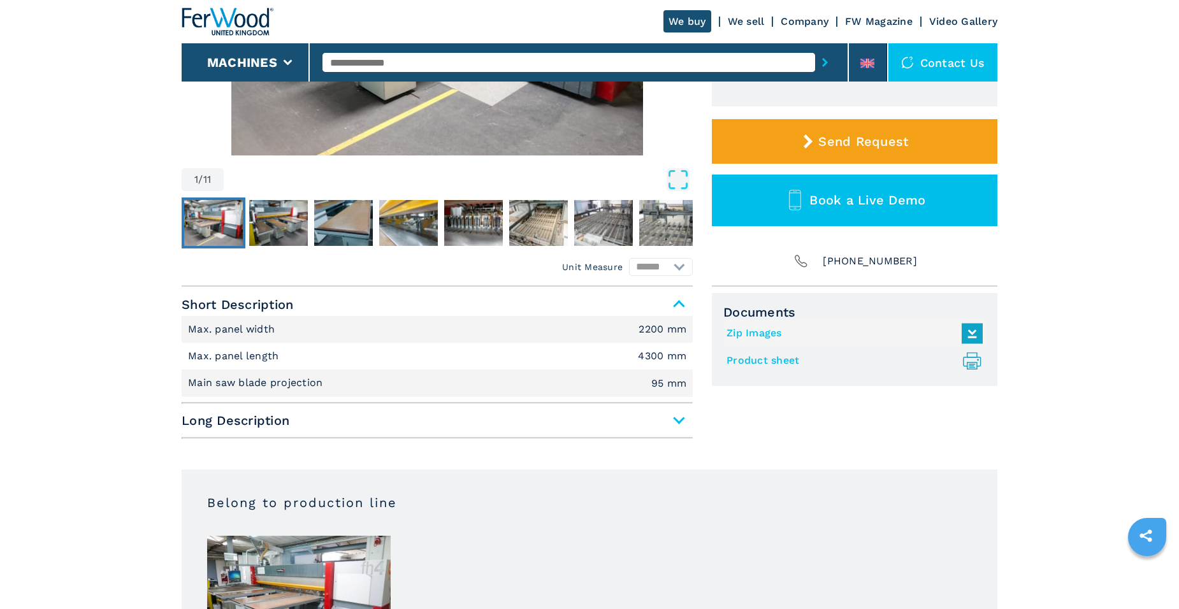
scroll to position [382, 0]
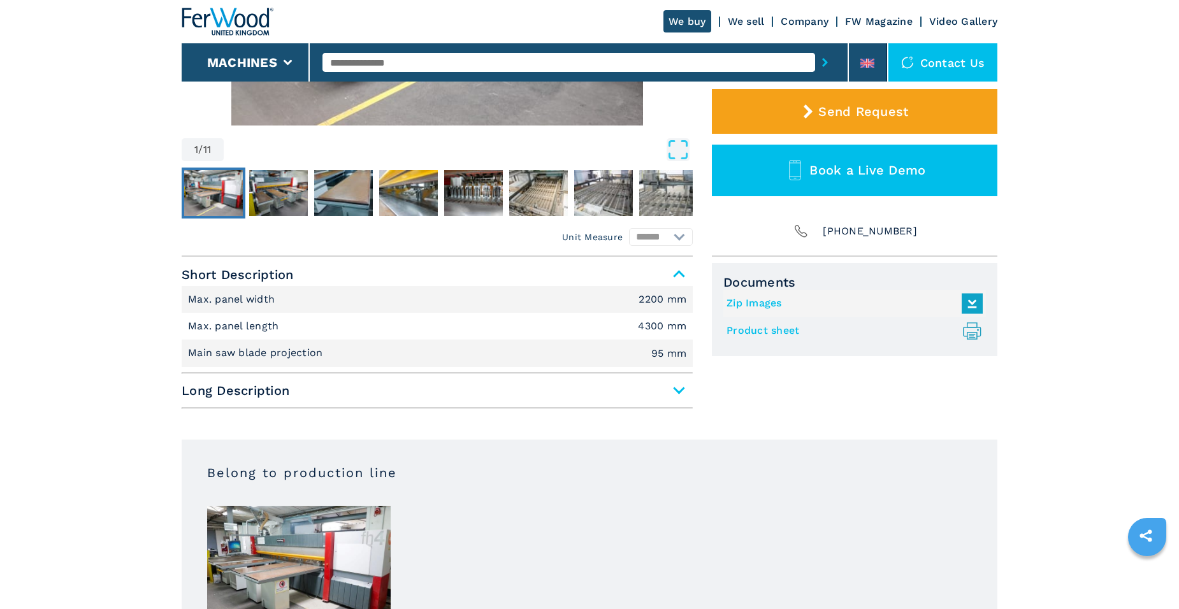
click at [682, 394] on span "Long Description" at bounding box center [437, 390] width 511 height 23
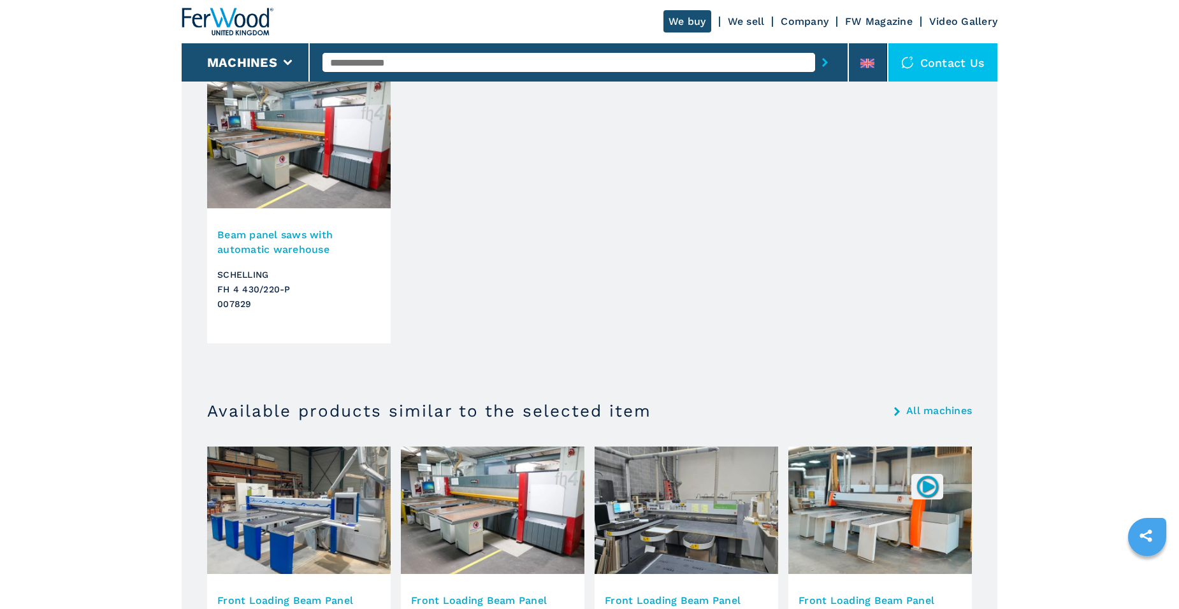
scroll to position [1020, 0]
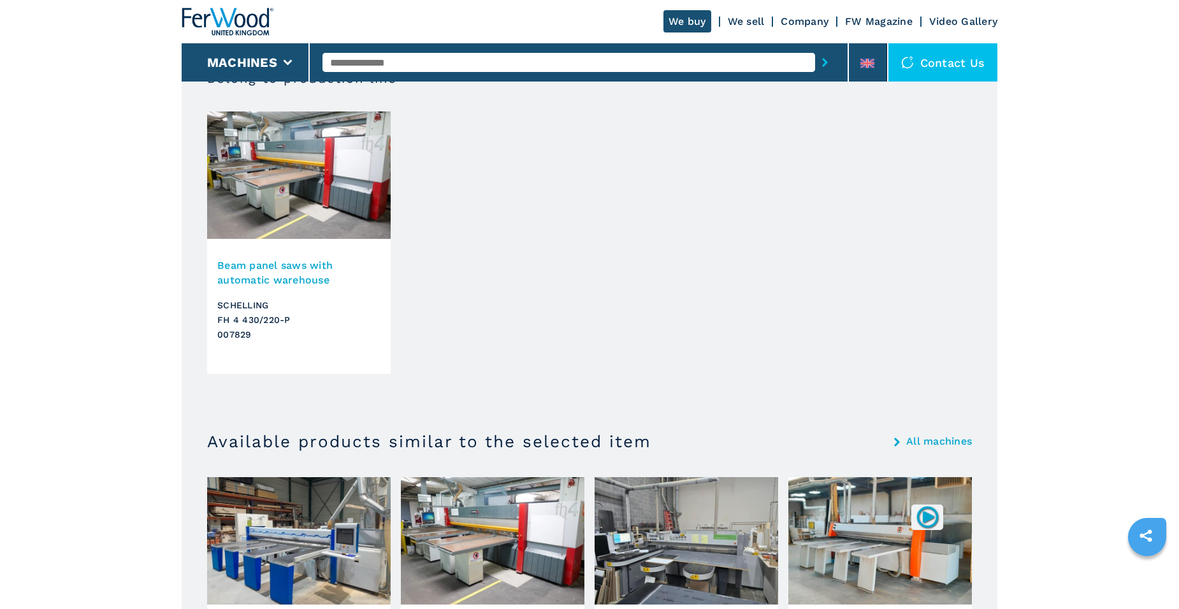
click at [264, 168] on img at bounding box center [299, 175] width 184 height 127
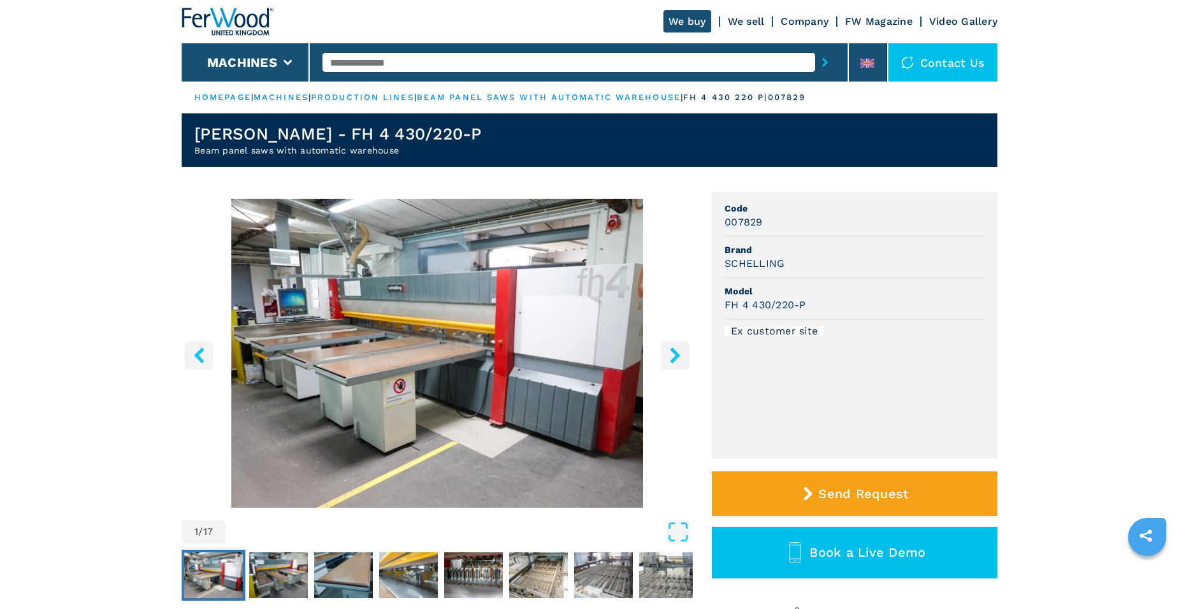
click at [222, 566] on img "Go to Slide 1" at bounding box center [213, 575] width 59 height 46
click at [593, 363] on img "Go to Slide 1" at bounding box center [437, 353] width 511 height 309
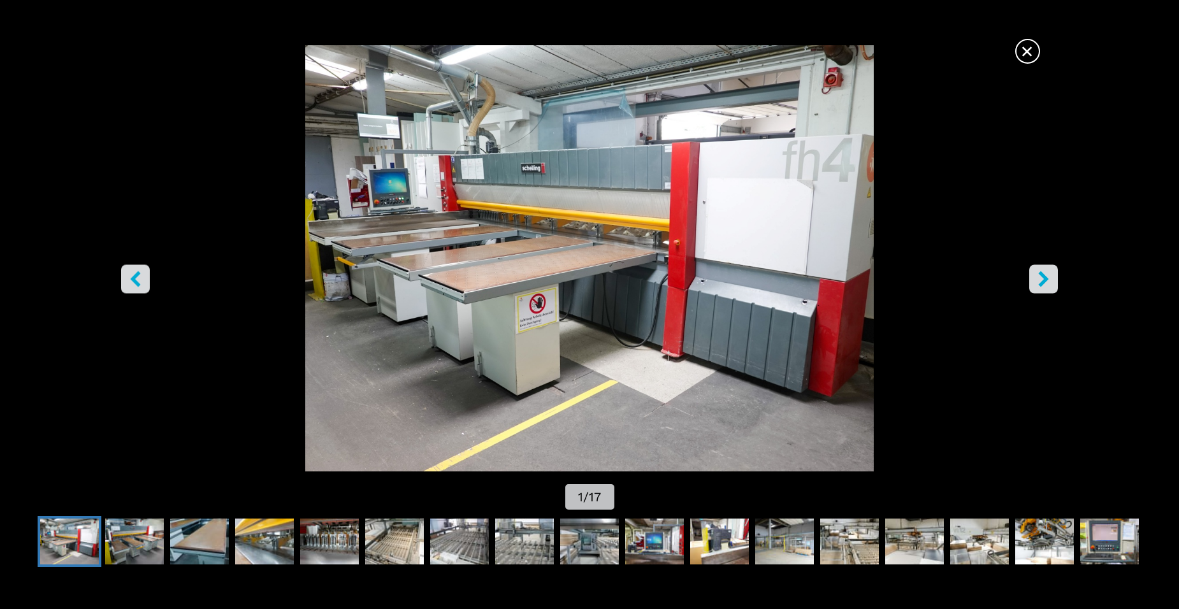
click at [1043, 280] on icon "right-button" at bounding box center [1044, 279] width 16 height 16
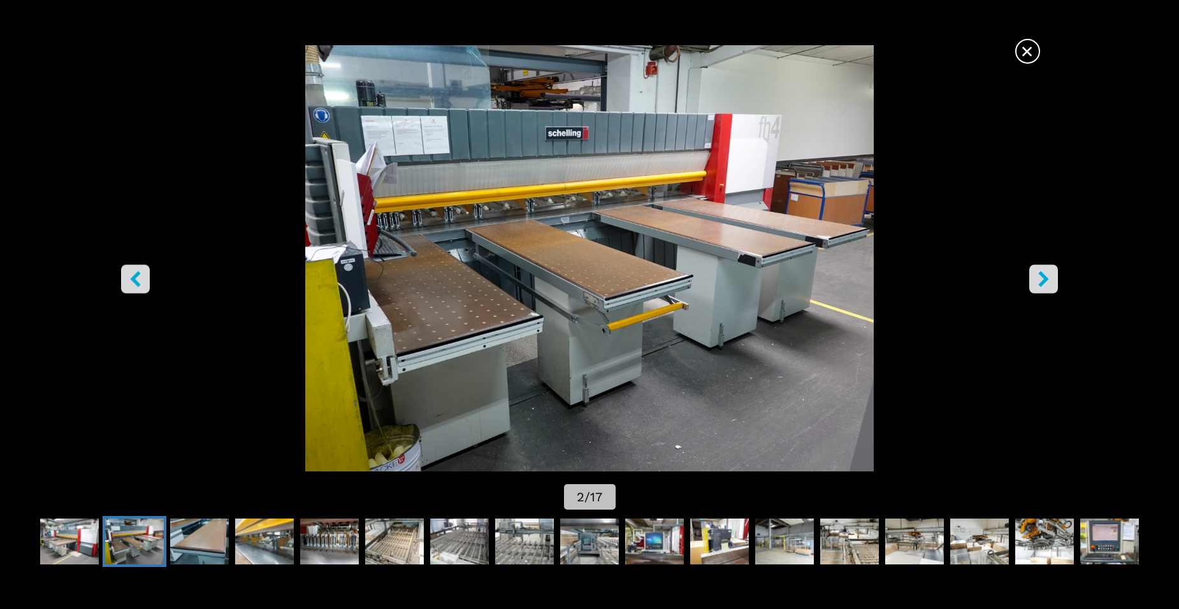
click at [1036, 283] on icon "right-button" at bounding box center [1044, 279] width 16 height 16
click at [1043, 282] on icon "right-button" at bounding box center [1043, 279] width 10 height 16
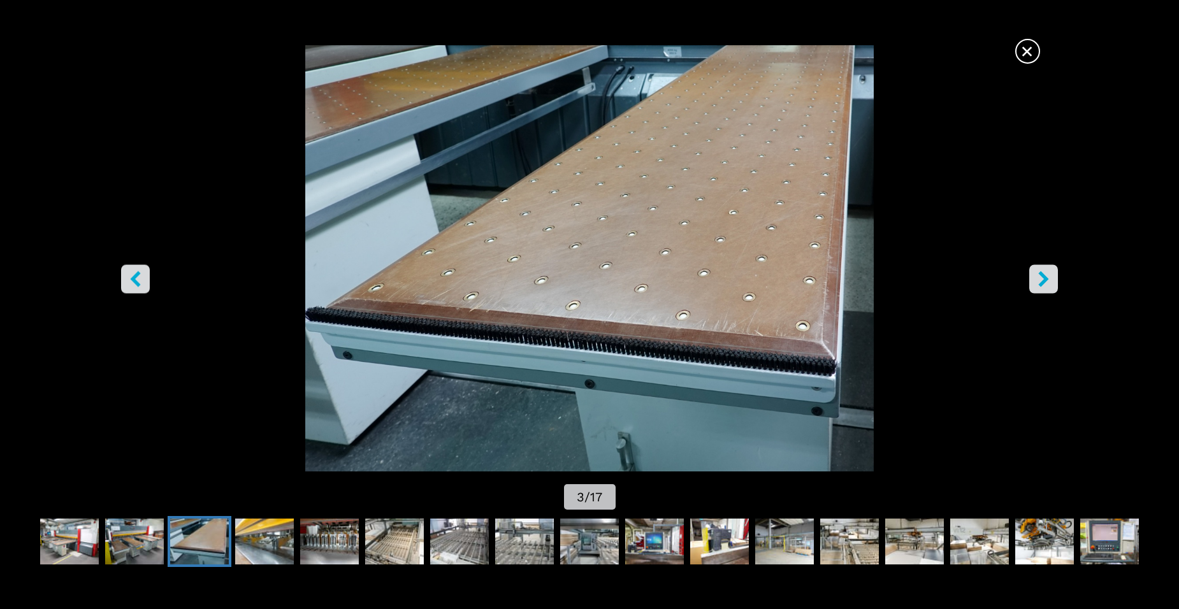
click at [1043, 282] on icon "right-button" at bounding box center [1043, 279] width 10 height 16
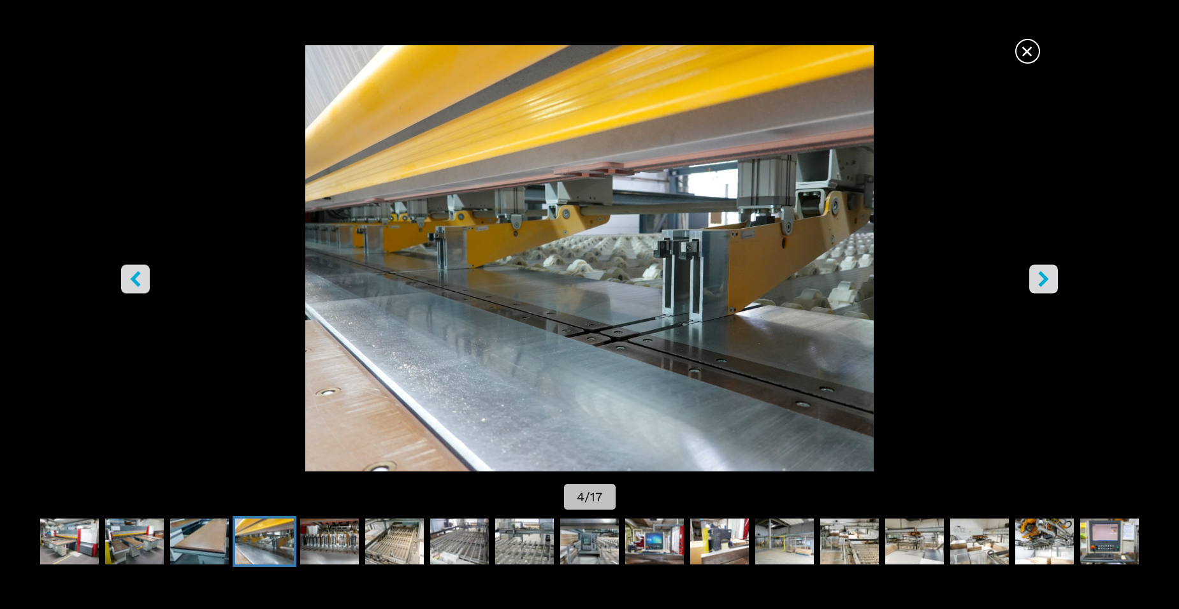
click at [1043, 282] on icon "right-button" at bounding box center [1043, 279] width 10 height 16
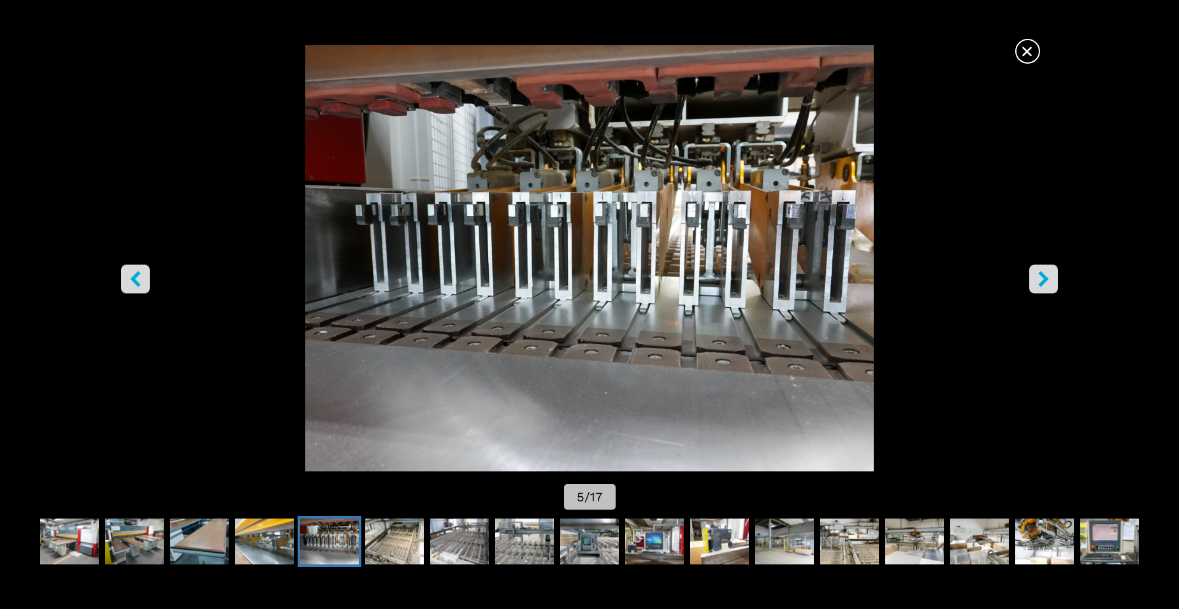
click at [1043, 282] on icon "right-button" at bounding box center [1043, 279] width 10 height 16
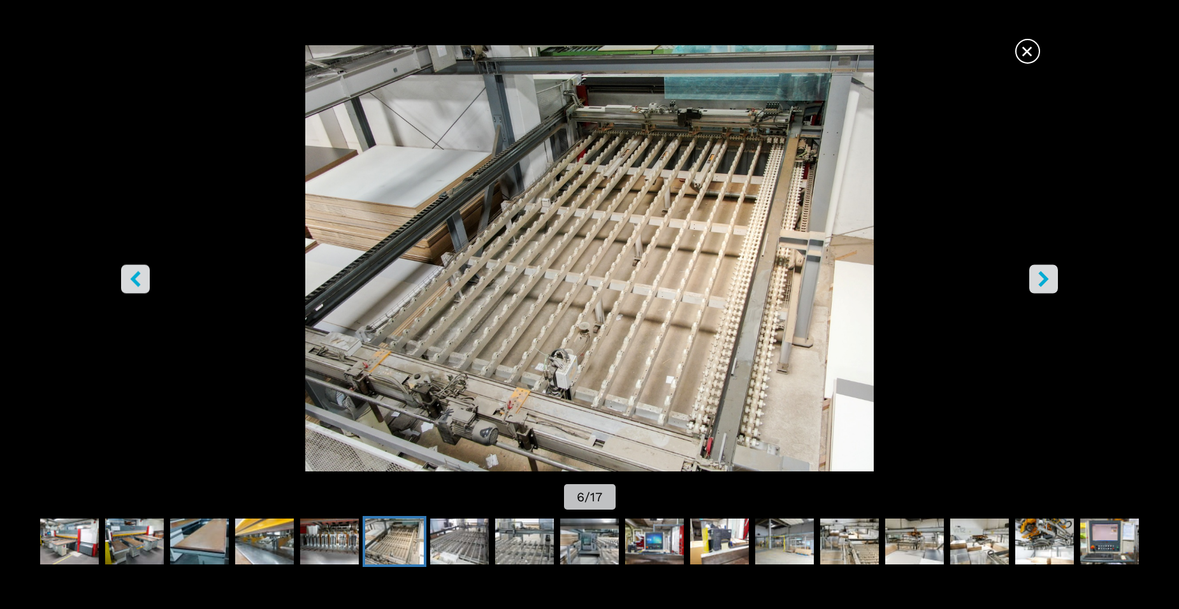
click at [1043, 282] on icon "right-button" at bounding box center [1043, 279] width 10 height 16
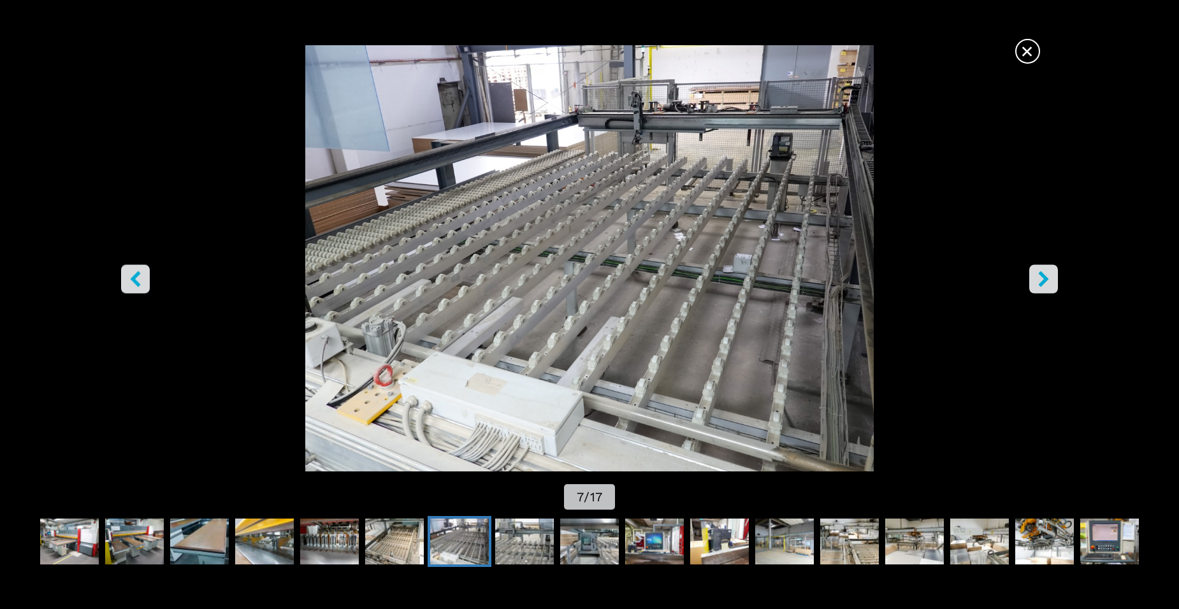
click at [1043, 282] on icon "right-button" at bounding box center [1043, 279] width 10 height 16
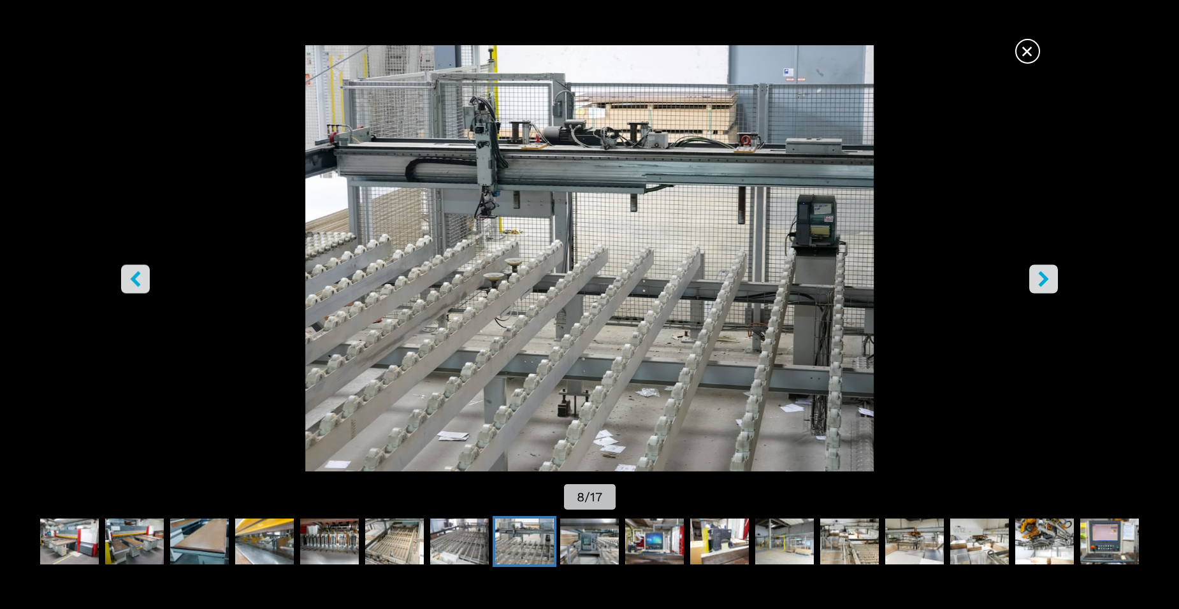
click at [1042, 282] on icon "right-button" at bounding box center [1043, 279] width 10 height 16
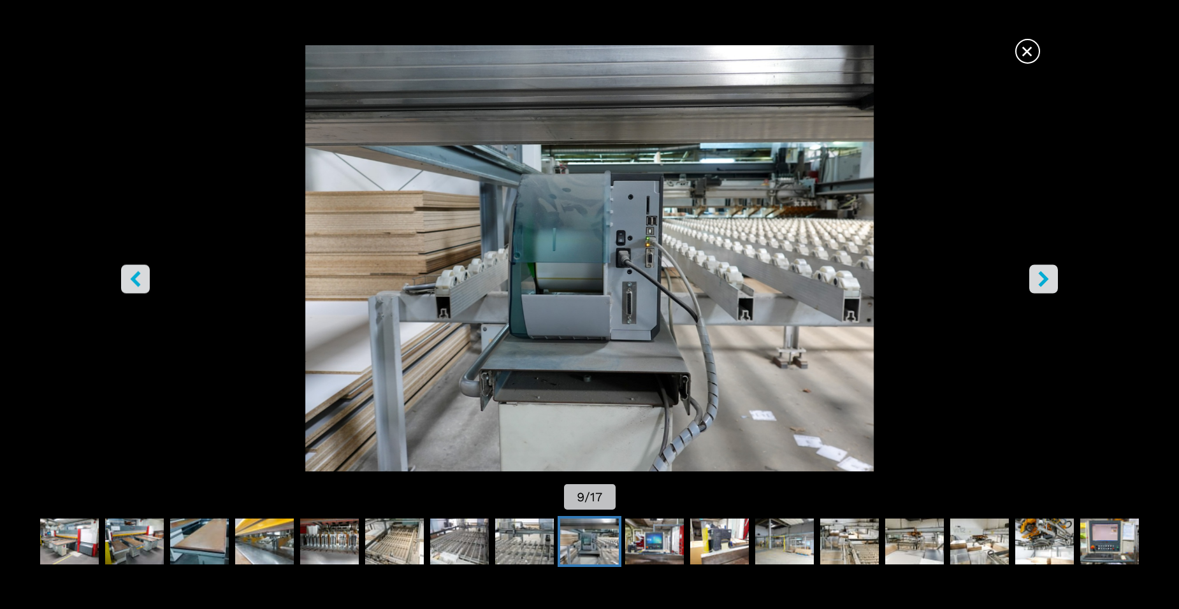
click at [1042, 282] on icon "right-button" at bounding box center [1043, 279] width 10 height 16
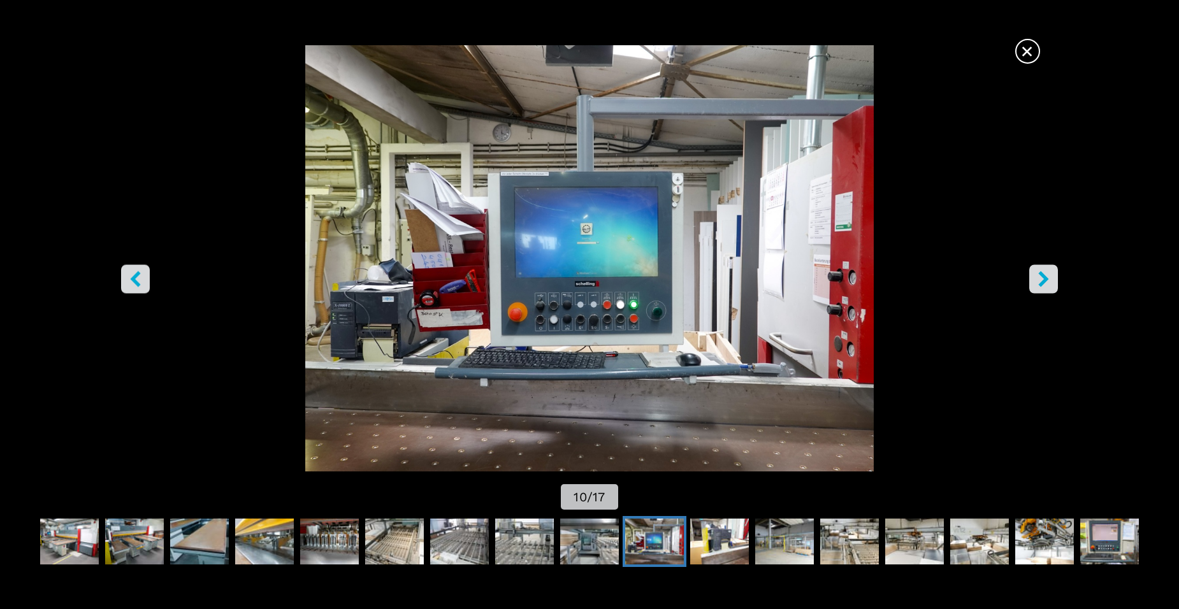
click at [1042, 282] on icon "right-button" at bounding box center [1043, 279] width 10 height 16
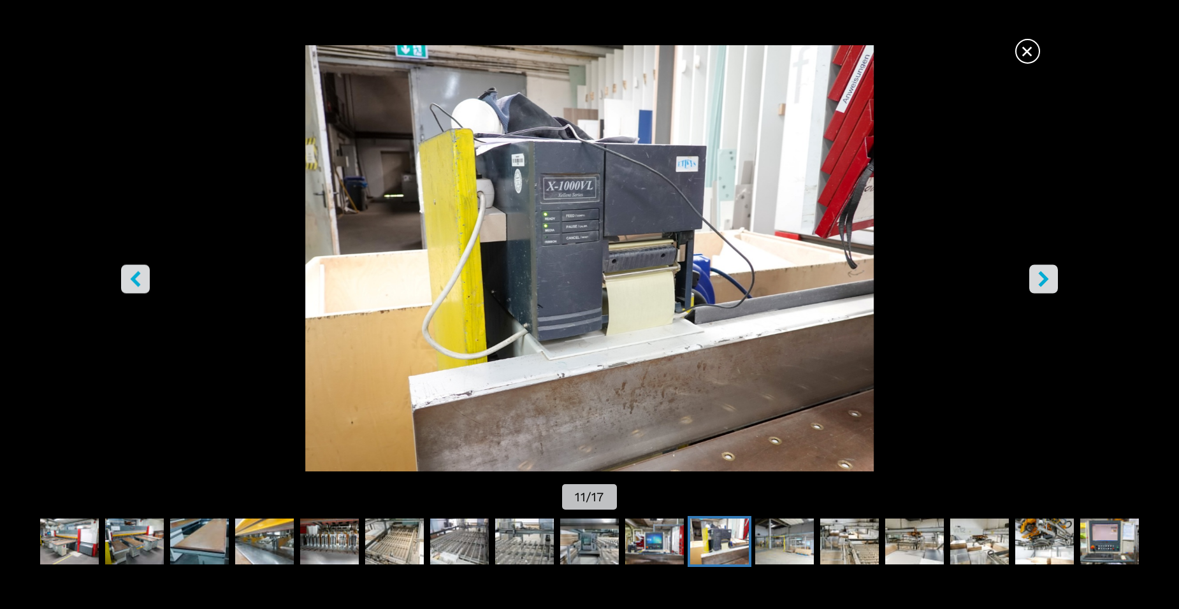
click at [1042, 282] on icon "right-button" at bounding box center [1043, 279] width 10 height 16
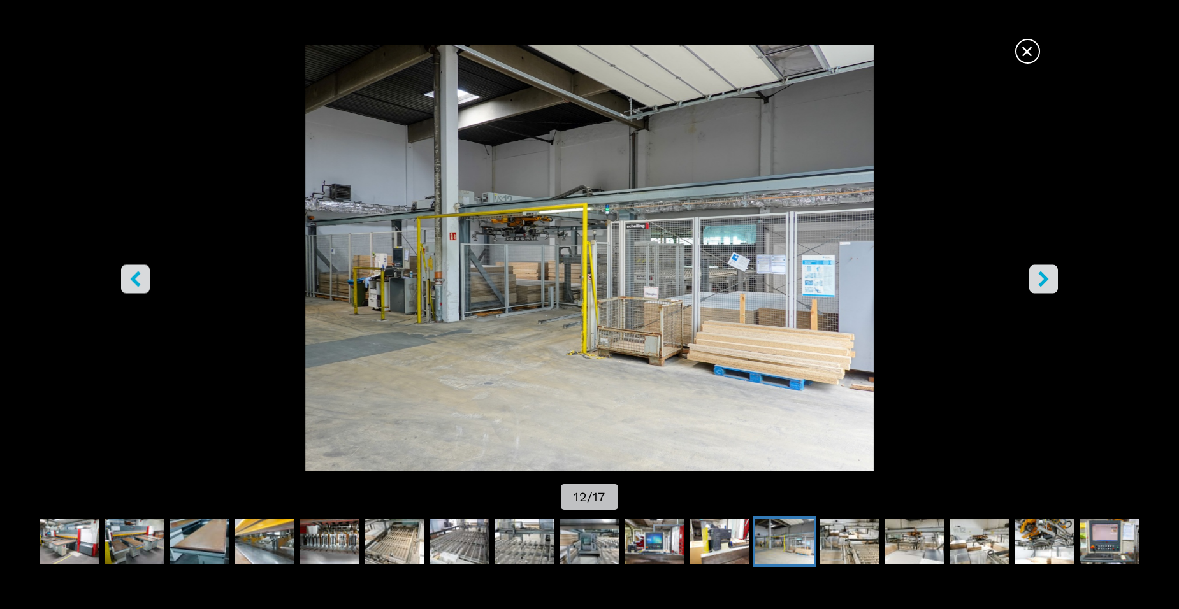
click at [1042, 282] on icon "right-button" at bounding box center [1043, 279] width 10 height 16
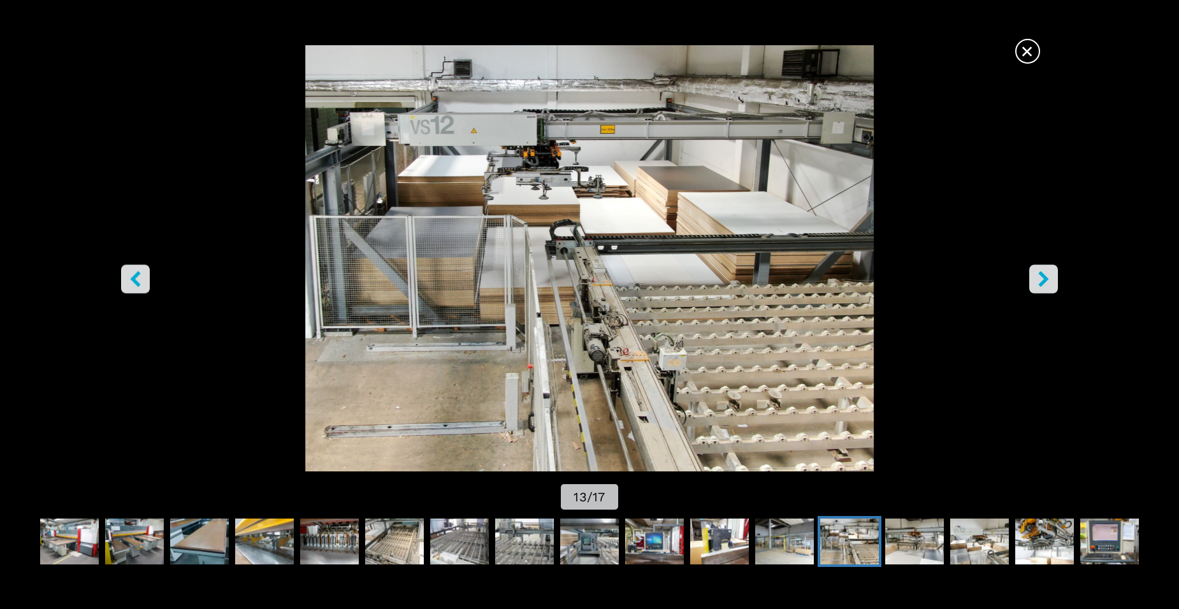
click at [1042, 282] on icon "right-button" at bounding box center [1043, 279] width 10 height 16
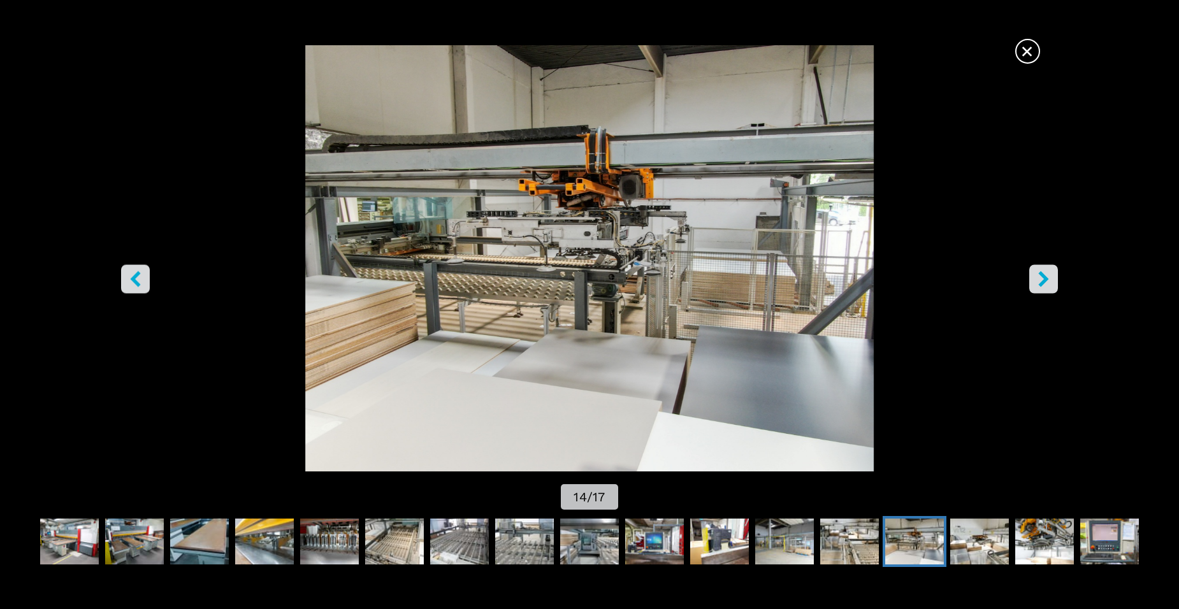
click at [1042, 280] on icon "right-button" at bounding box center [1044, 279] width 16 height 16
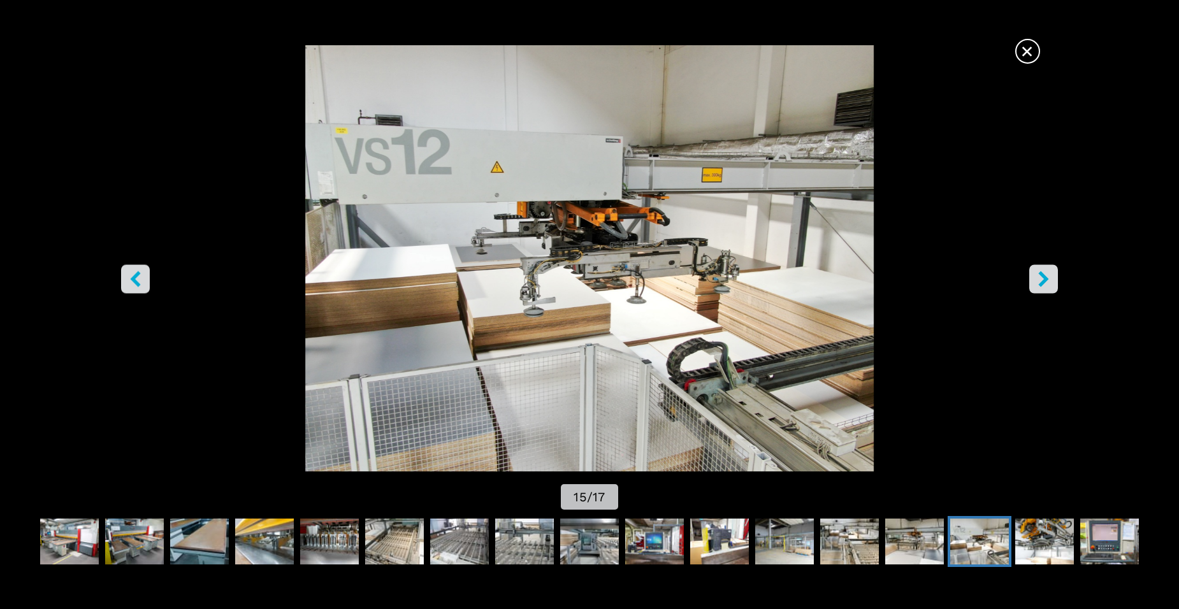
click at [1042, 280] on icon "right-button" at bounding box center [1044, 279] width 16 height 16
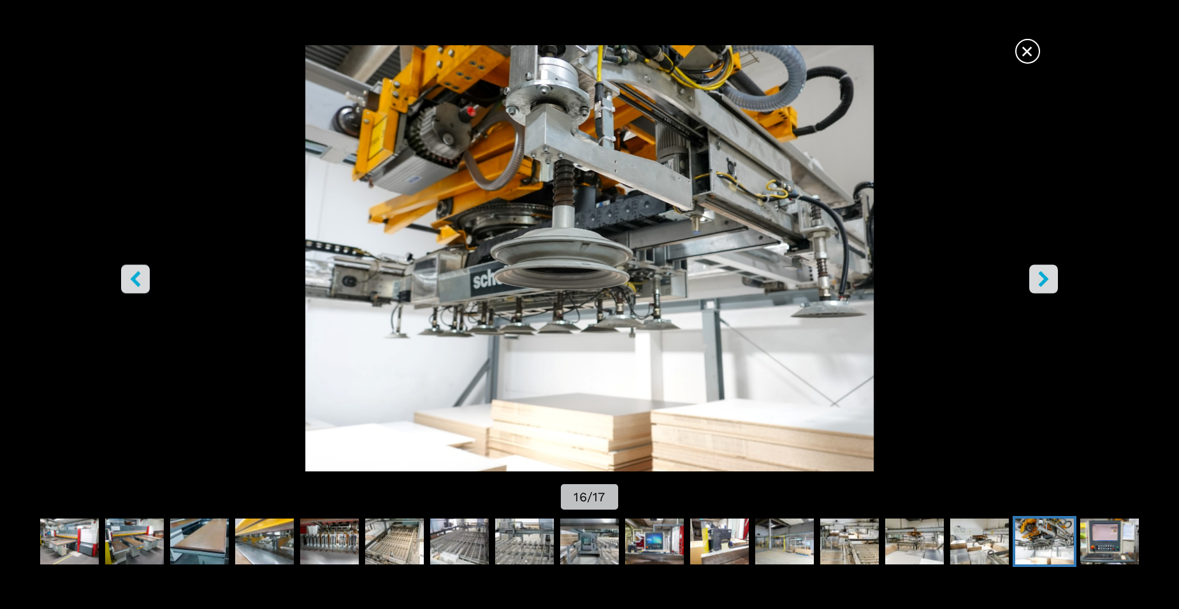
click at [1042, 280] on icon "right-button" at bounding box center [1044, 279] width 16 height 16
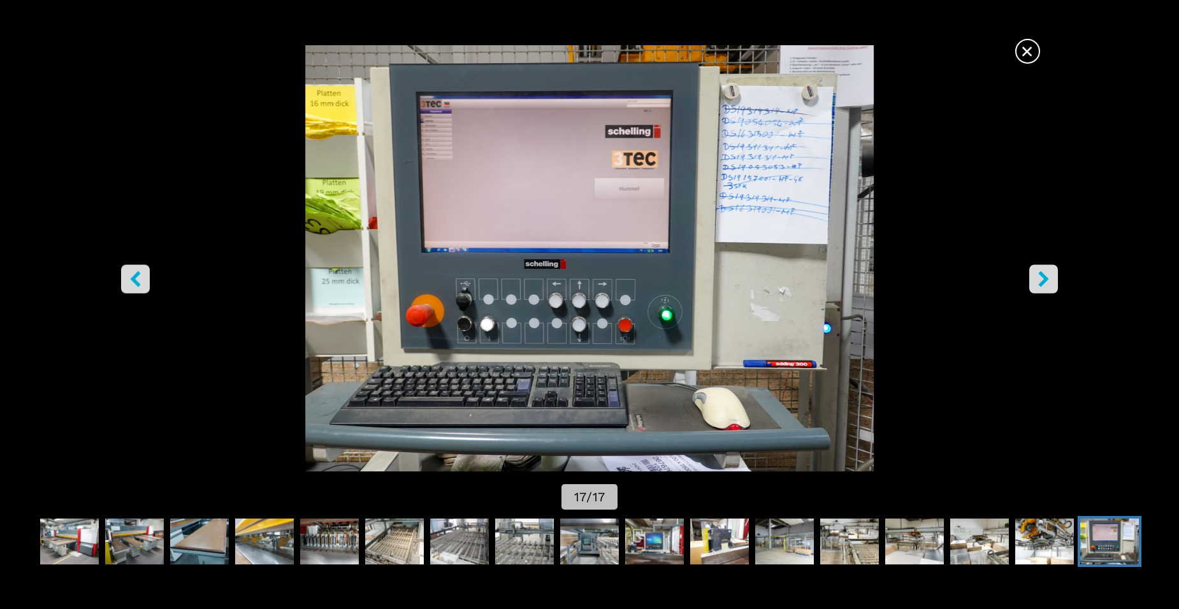
click at [1042, 280] on icon "right-button" at bounding box center [1044, 279] width 16 height 16
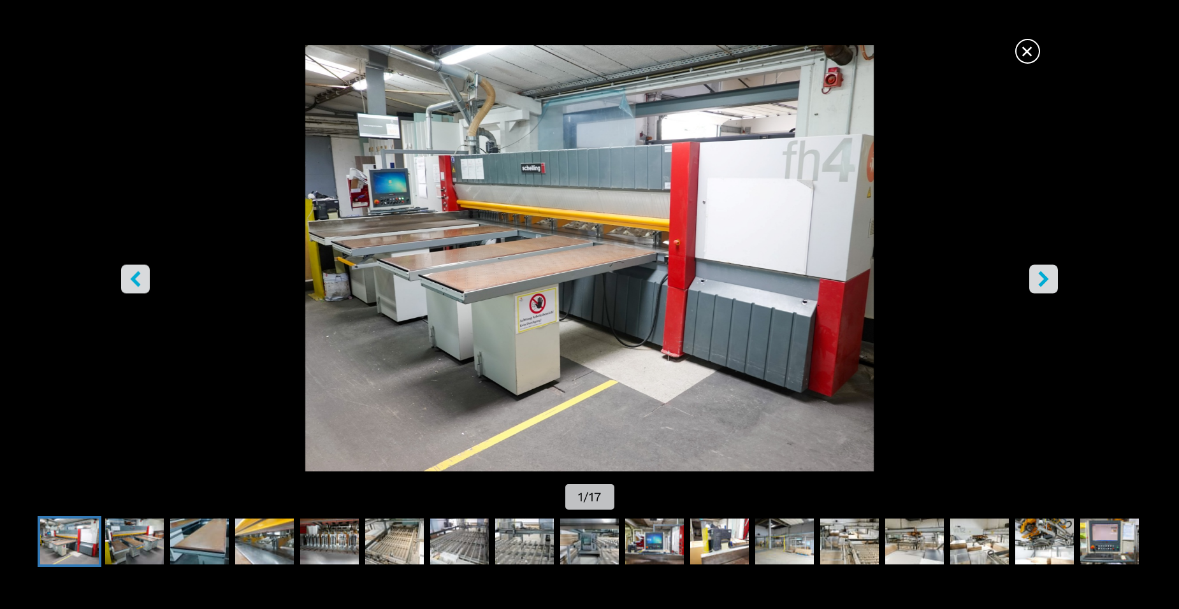
click at [1024, 54] on span "×" at bounding box center [1027, 49] width 22 height 22
